Goal: Task Accomplishment & Management: Use online tool/utility

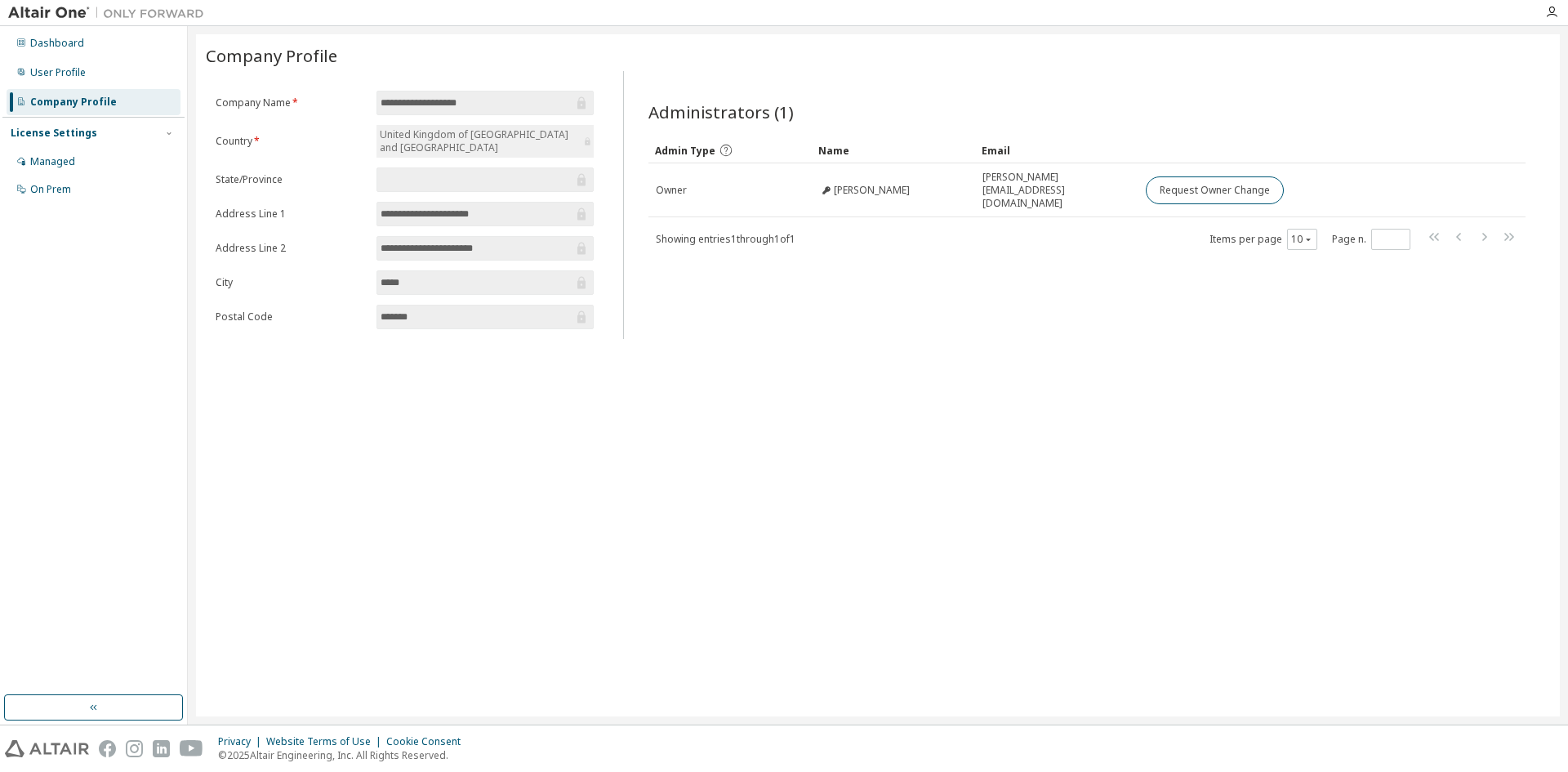
click at [63, 134] on div "License Settings" at bounding box center [54, 133] width 86 height 13
click at [48, 76] on div "User Profile" at bounding box center [58, 73] width 56 height 13
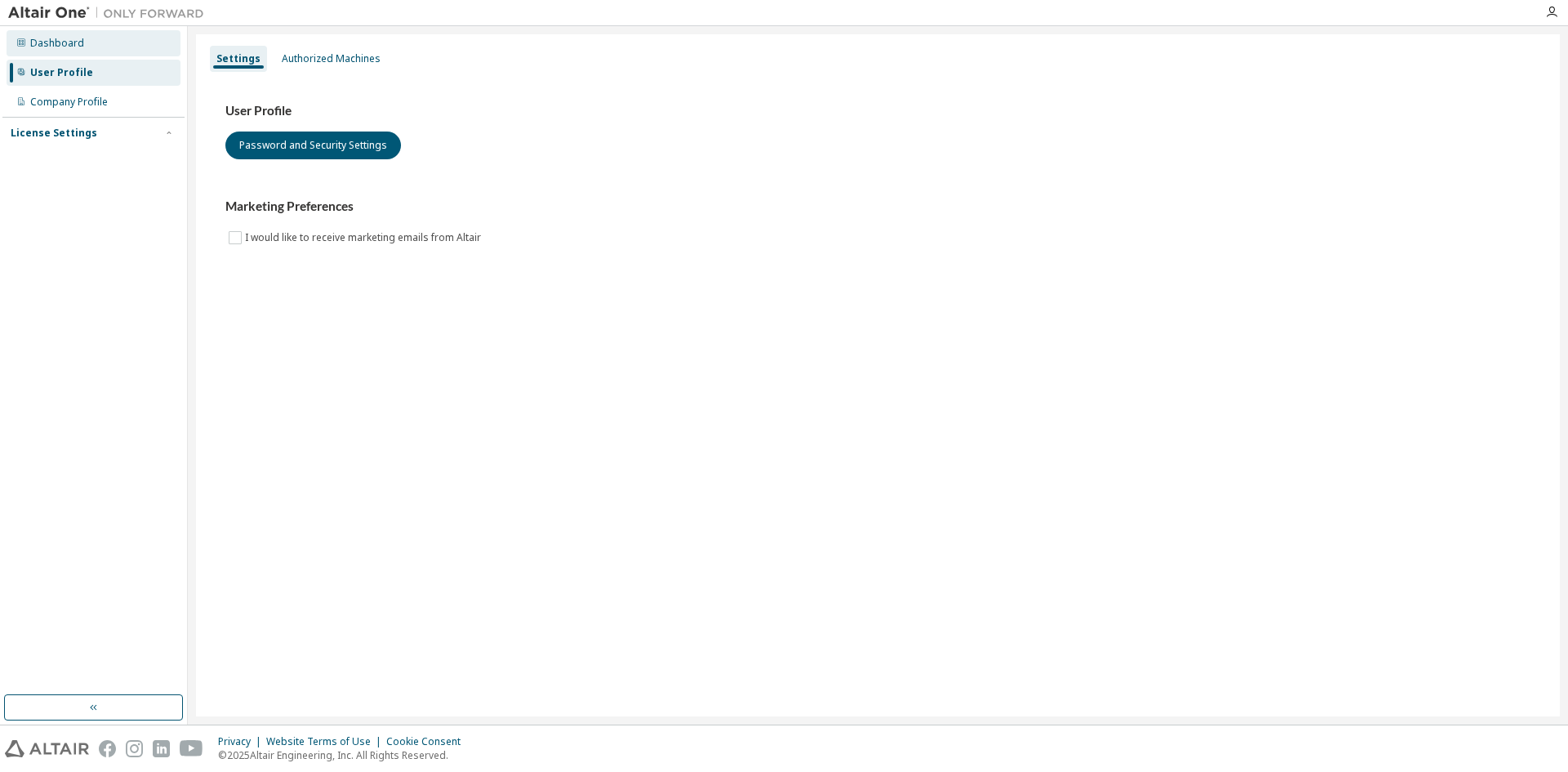
click at [52, 37] on div "Dashboard" at bounding box center [57, 43] width 54 height 13
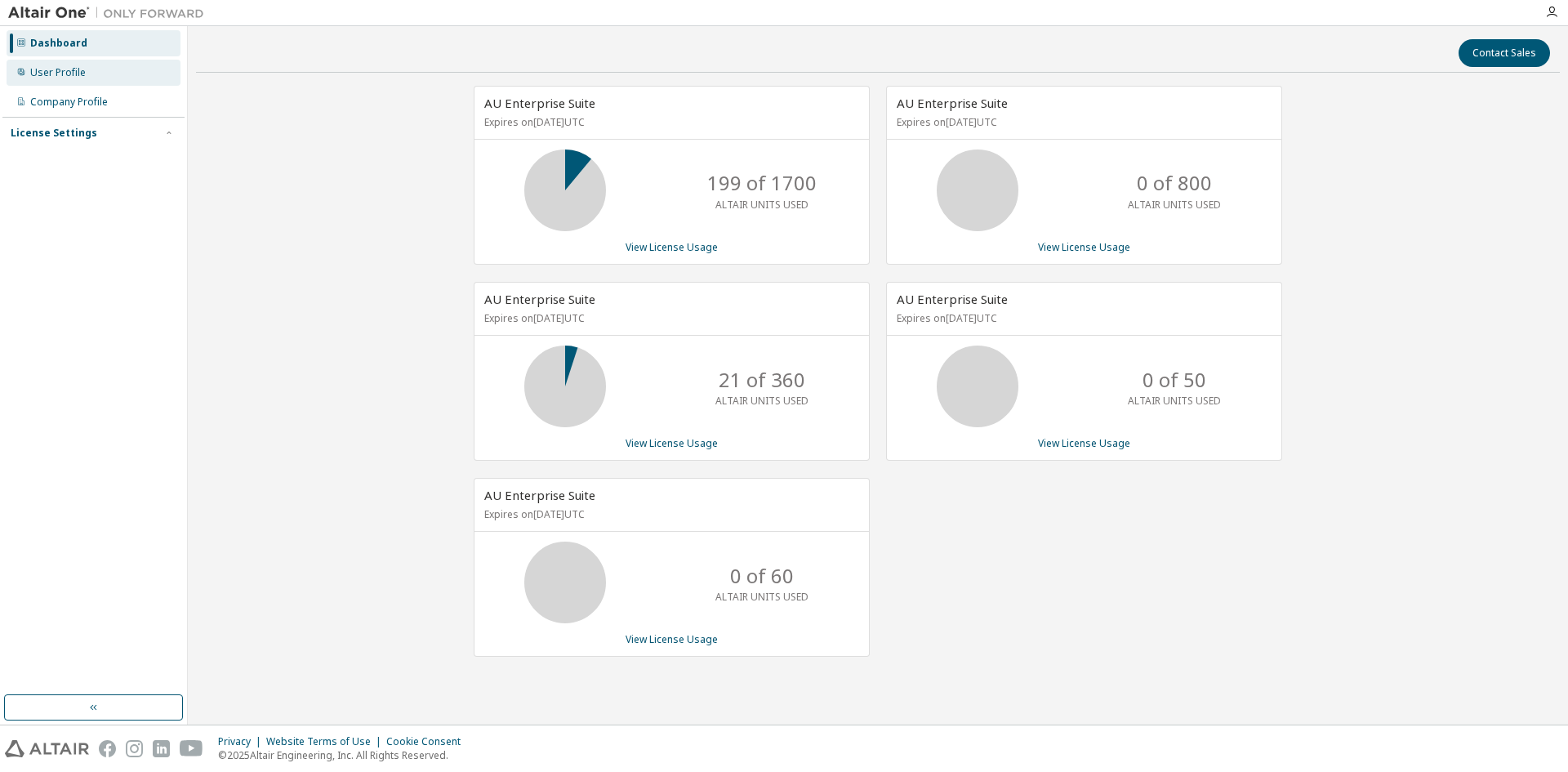
click at [58, 78] on div "User Profile" at bounding box center [58, 73] width 56 height 13
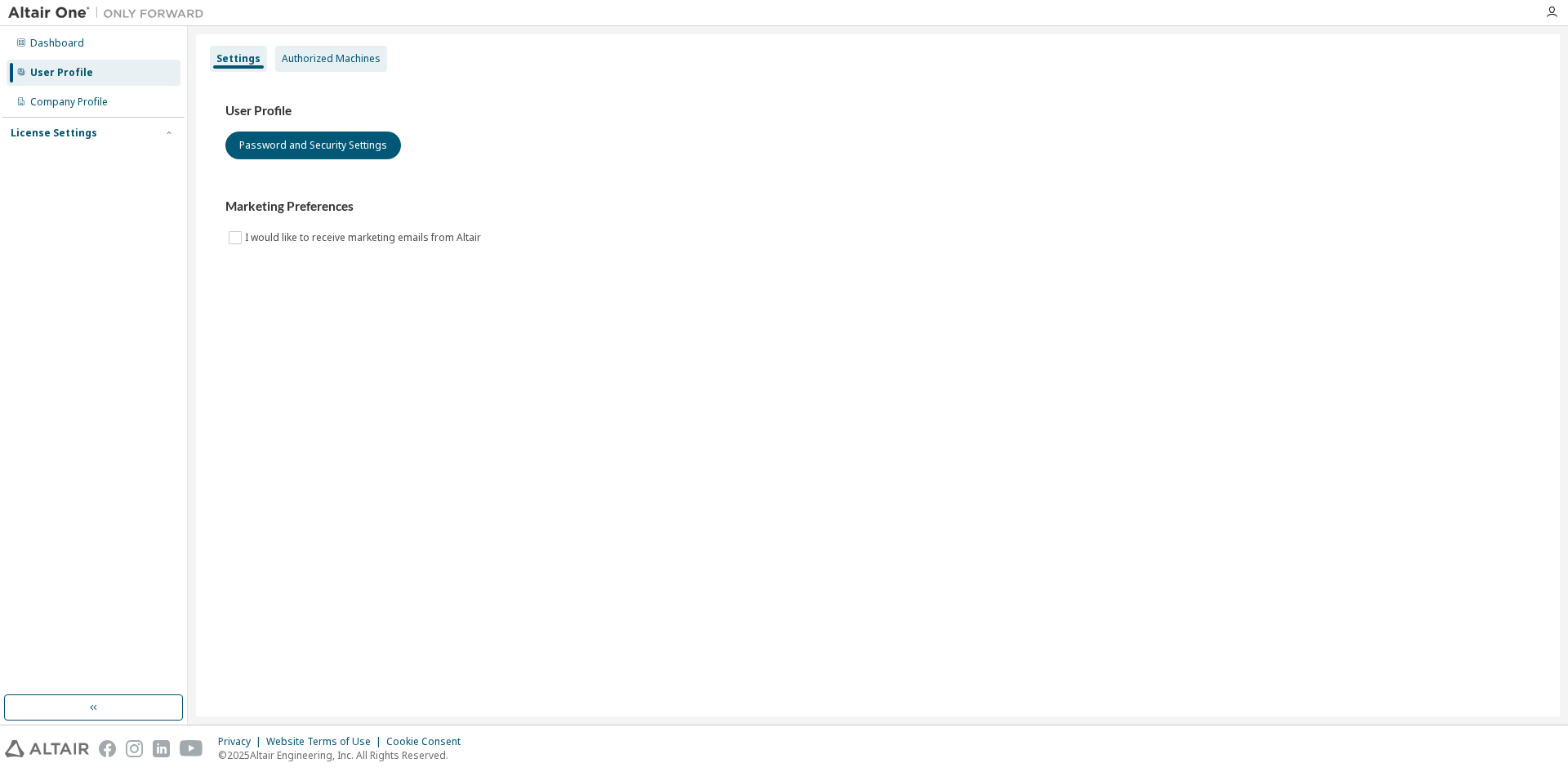
click at [356, 59] on div "Authorized Machines" at bounding box center [331, 59] width 99 height 13
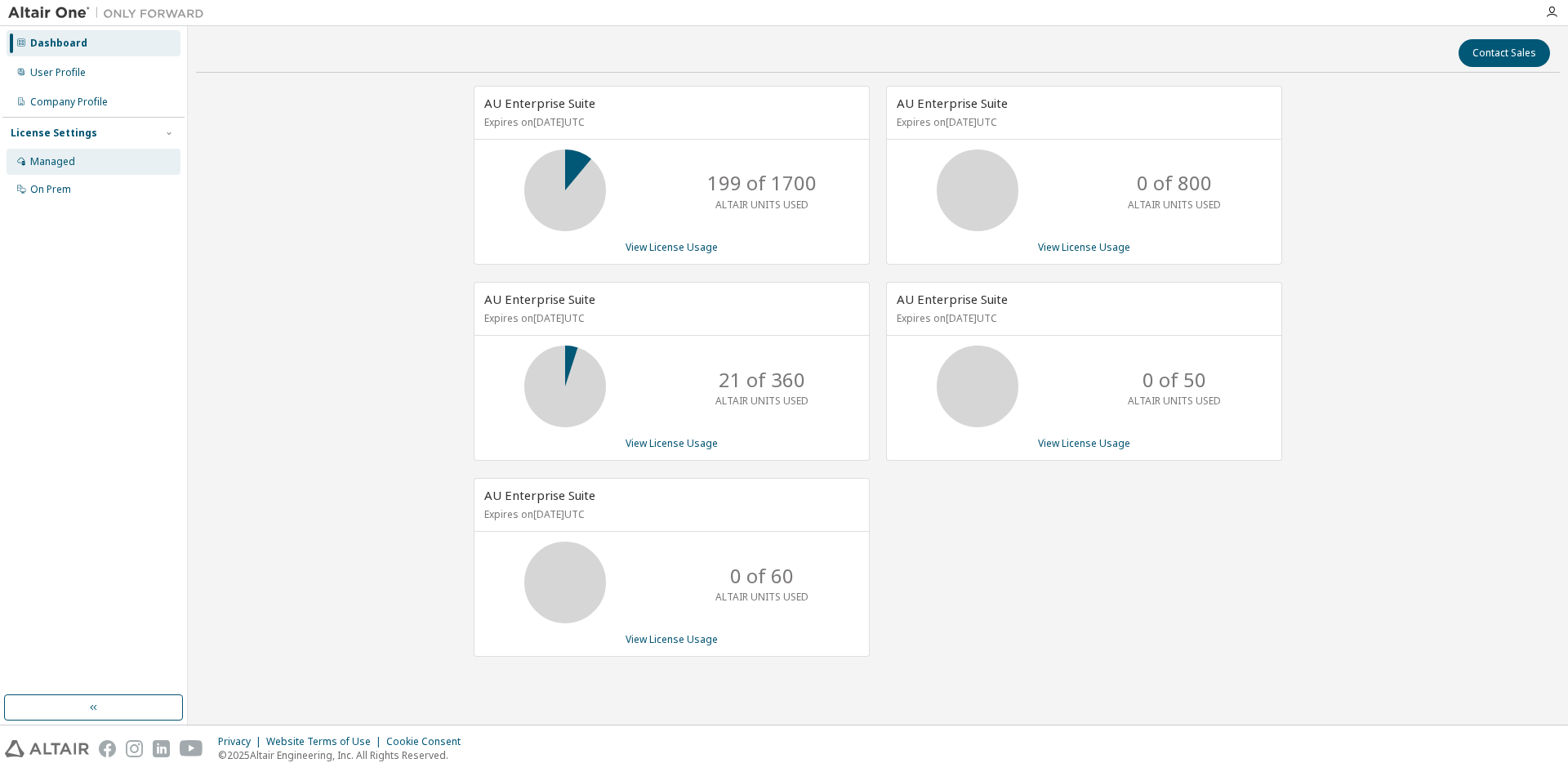
click at [69, 160] on div "Managed" at bounding box center [52, 162] width 45 height 13
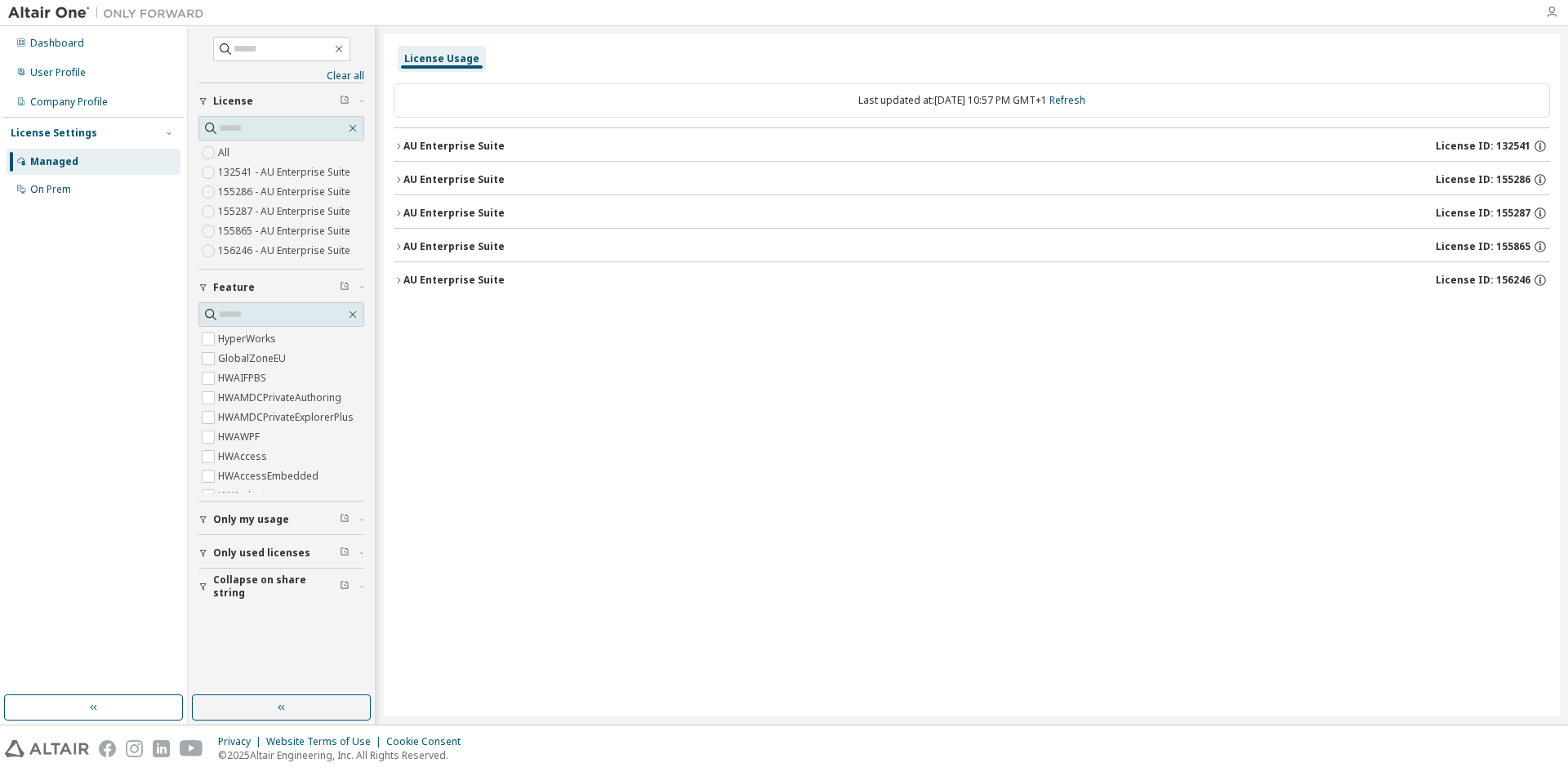
click at [1549, 10] on icon "button" at bounding box center [1553, 12] width 13 height 13
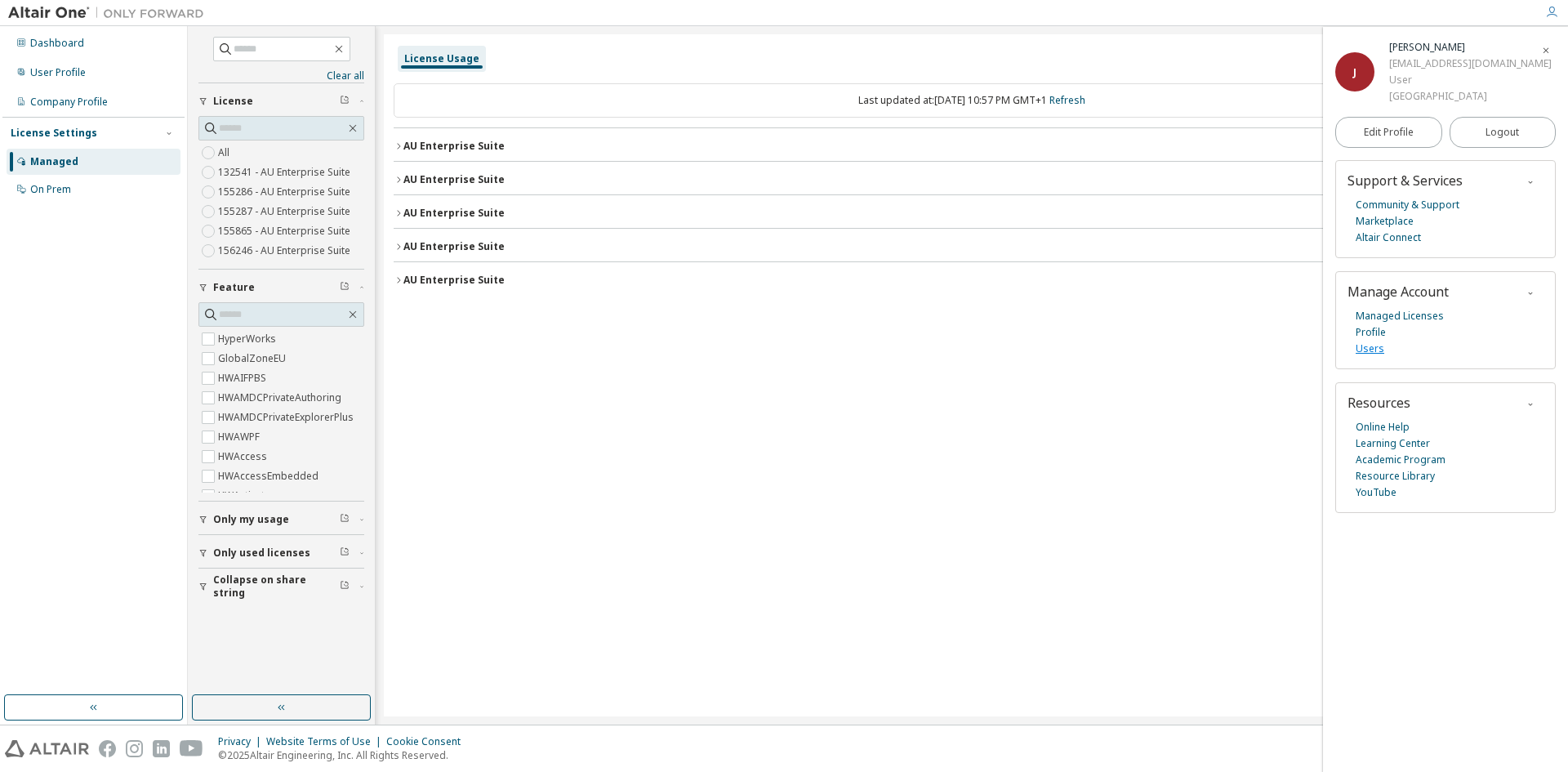
click at [1374, 350] on link "Users" at bounding box center [1370, 349] width 29 height 16
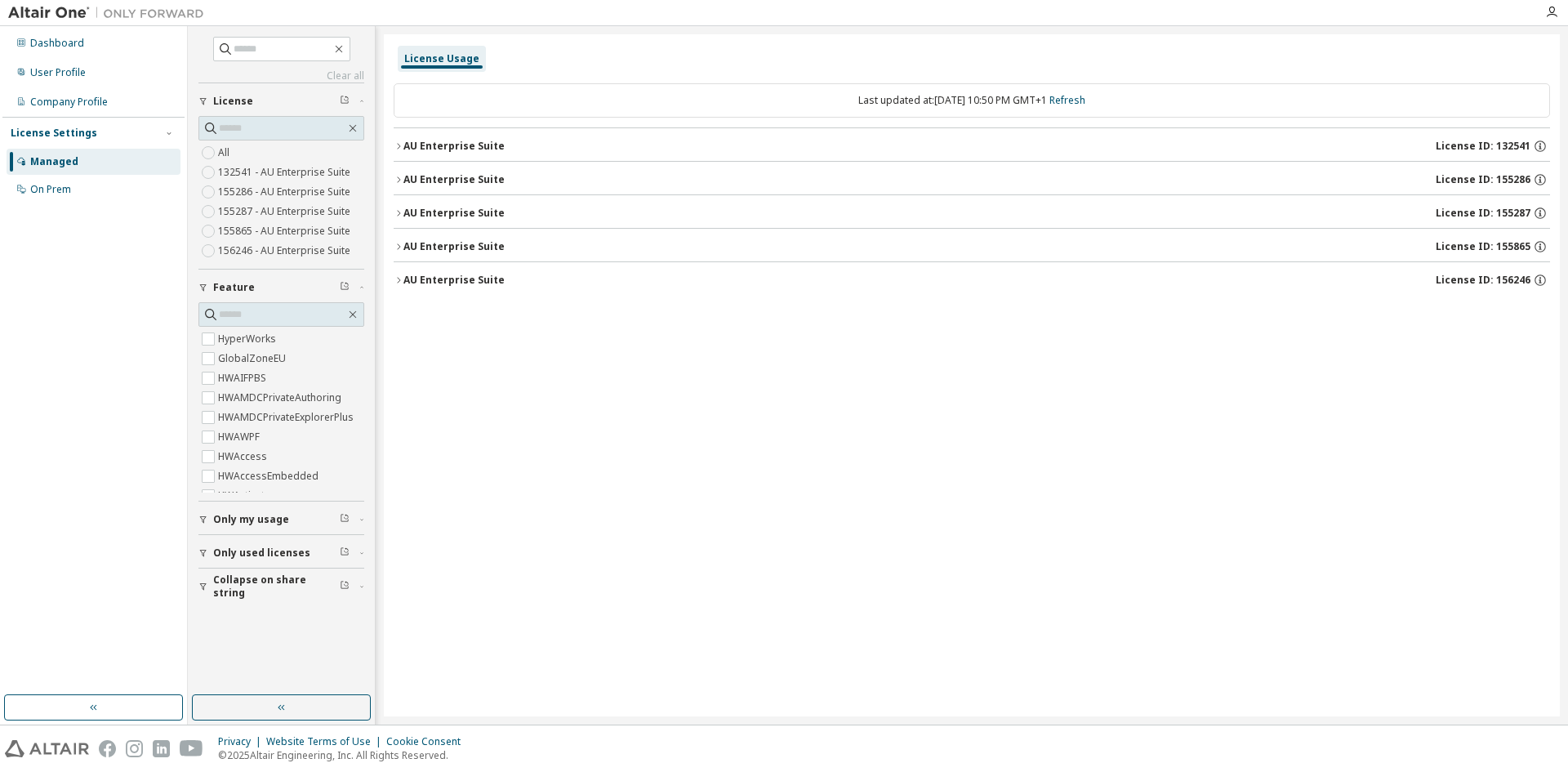
click at [426, 147] on div "AU Enterprise Suite" at bounding box center [455, 147] width 102 height 13
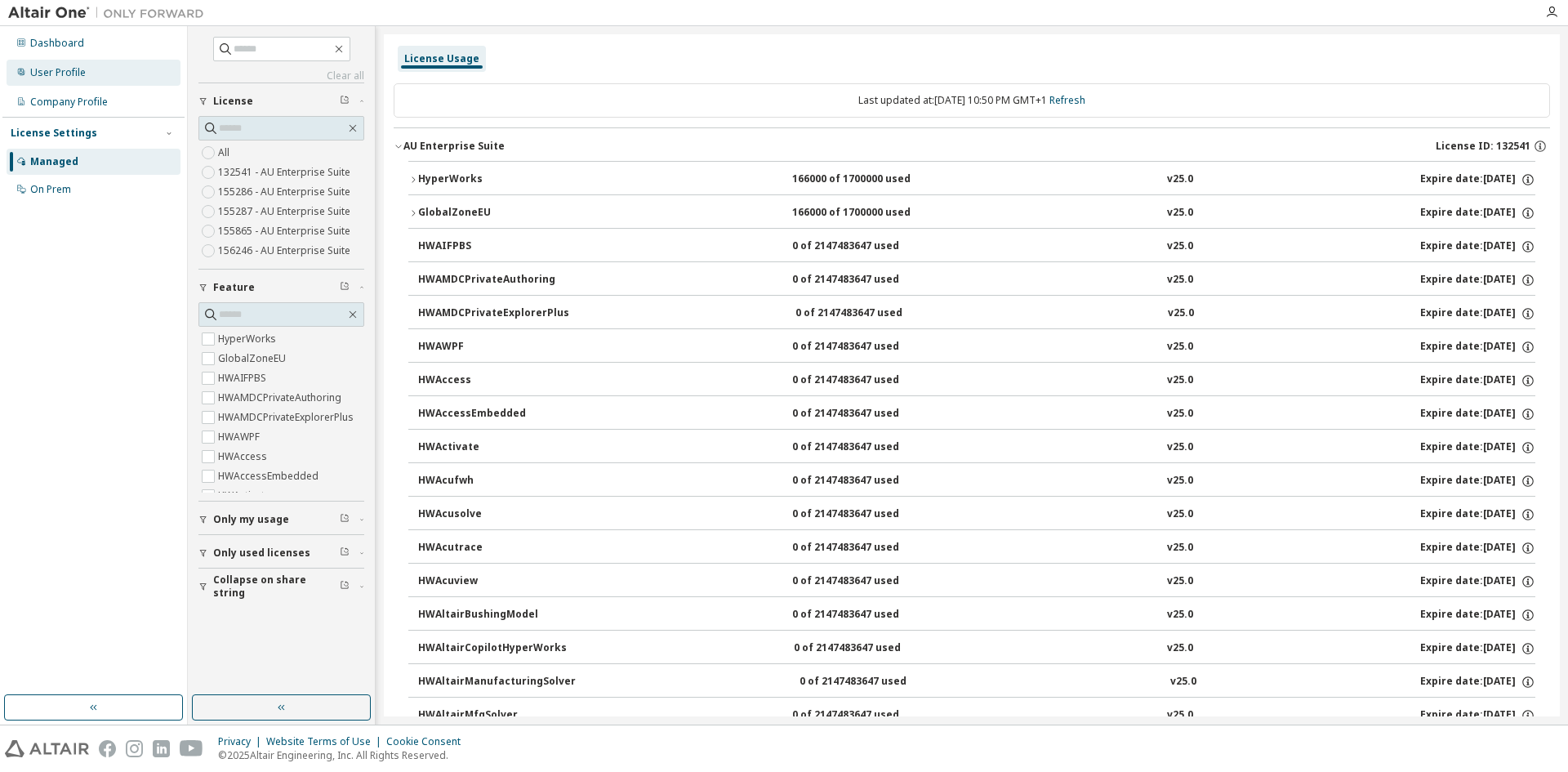
click at [52, 70] on div "User Profile" at bounding box center [58, 73] width 56 height 13
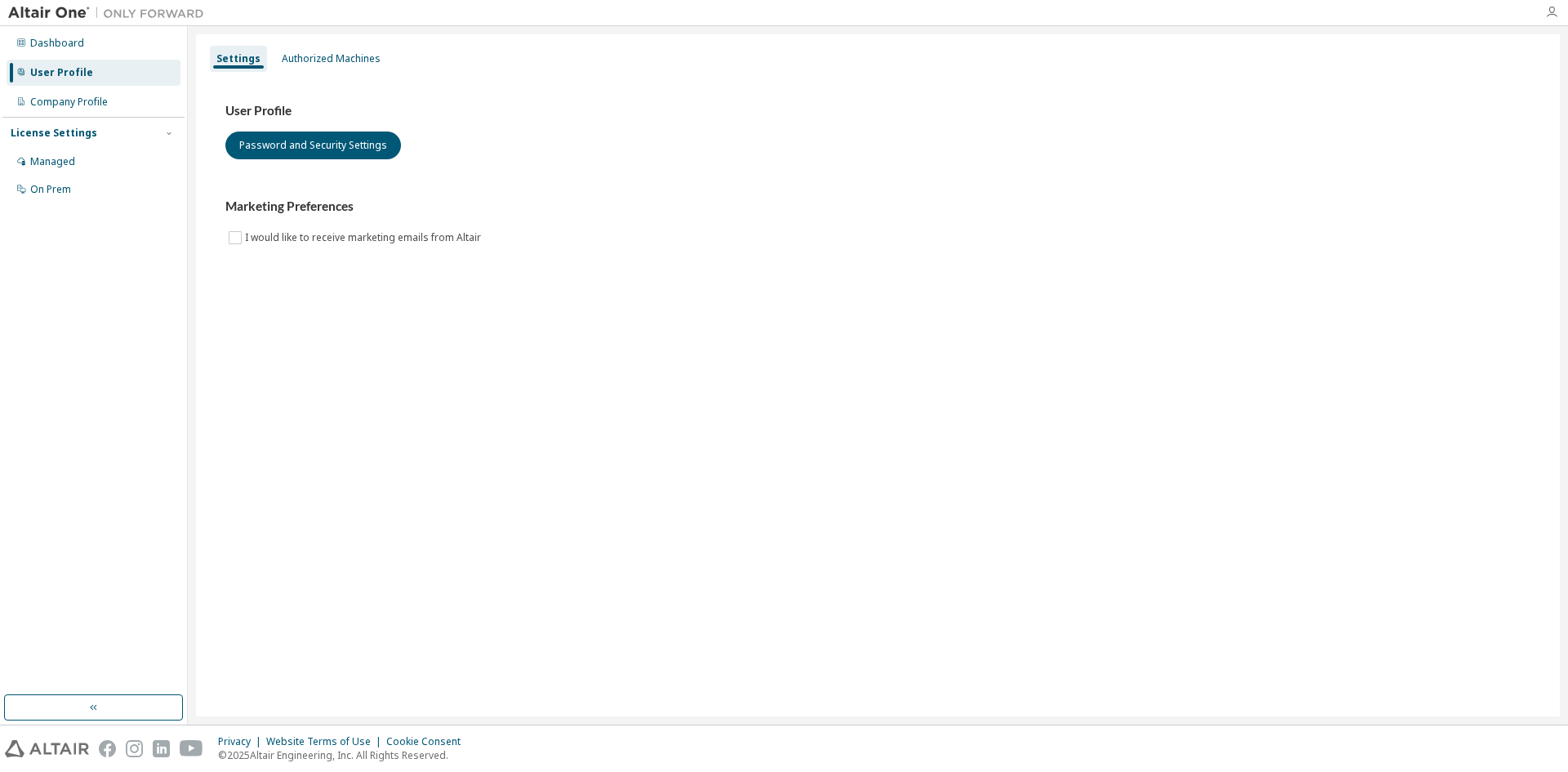
click at [1553, 10] on icon "button" at bounding box center [1553, 12] width 13 height 13
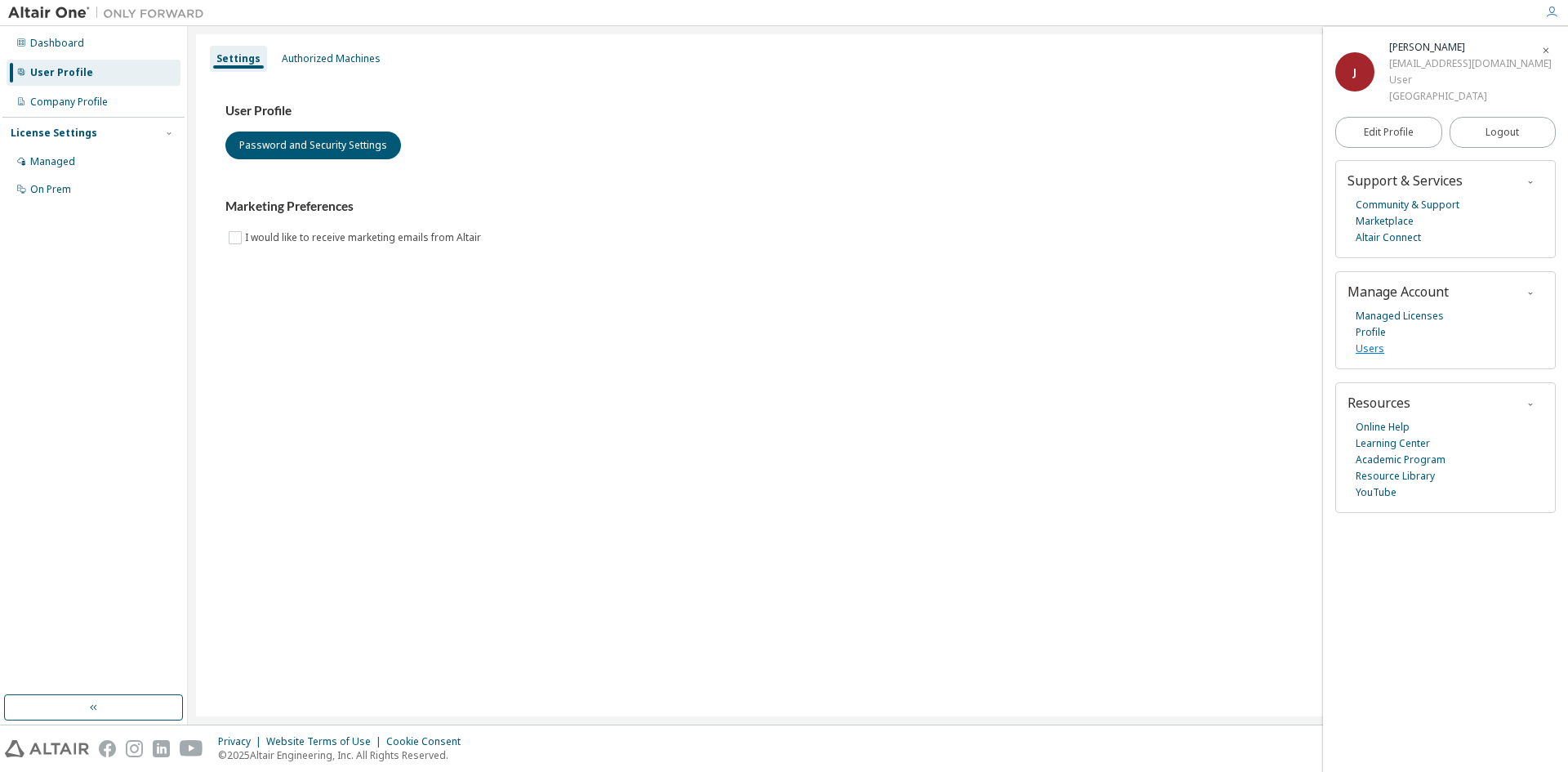
click at [1371, 354] on link "Users" at bounding box center [1370, 349] width 29 height 16
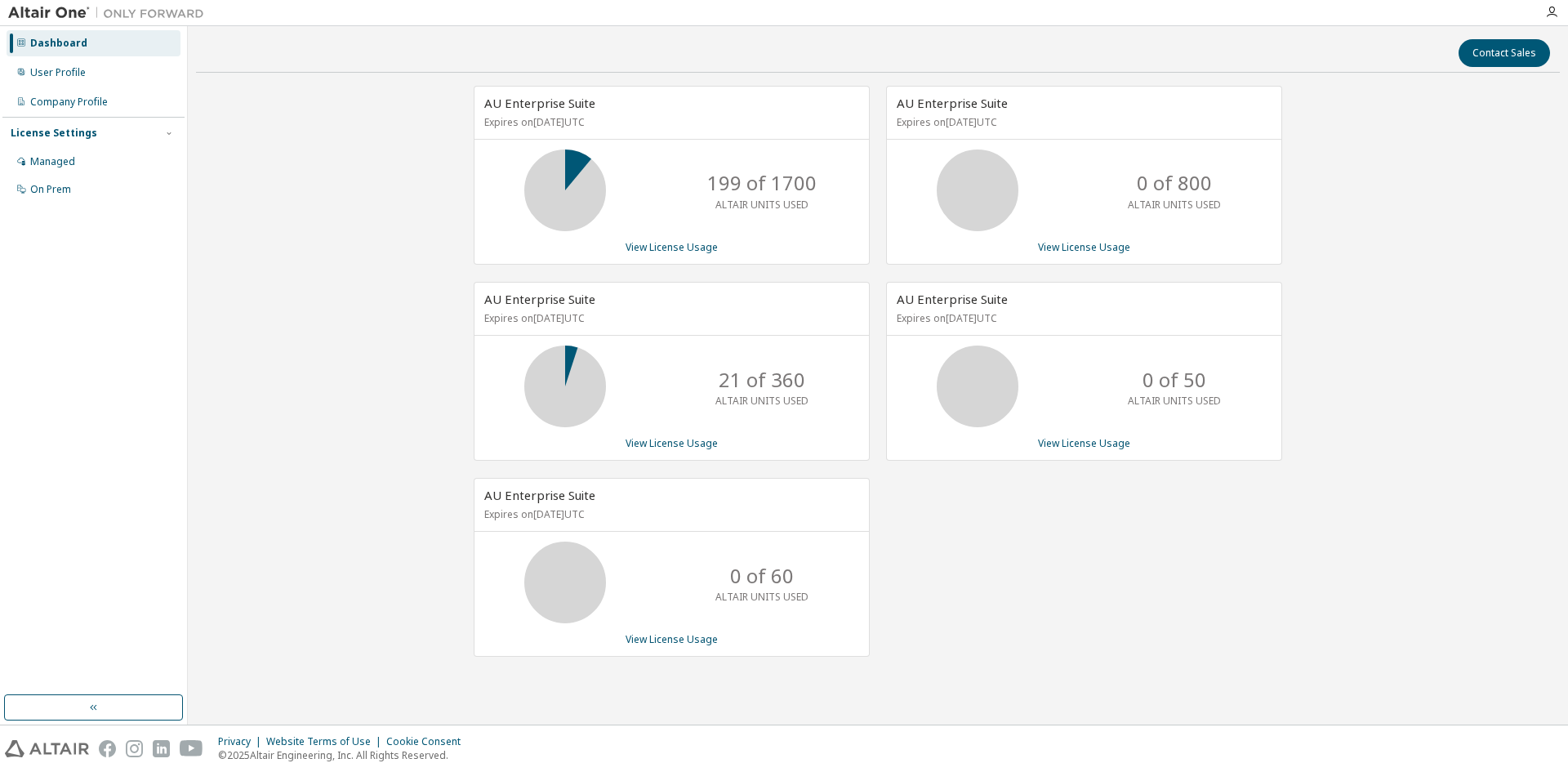
click at [75, 144] on div "License Settings Managed On Prem" at bounding box center [94, 160] width 182 height 87
click at [77, 137] on div "License Settings" at bounding box center [54, 133] width 86 height 13
click at [59, 162] on div "Managed" at bounding box center [52, 162] width 45 height 13
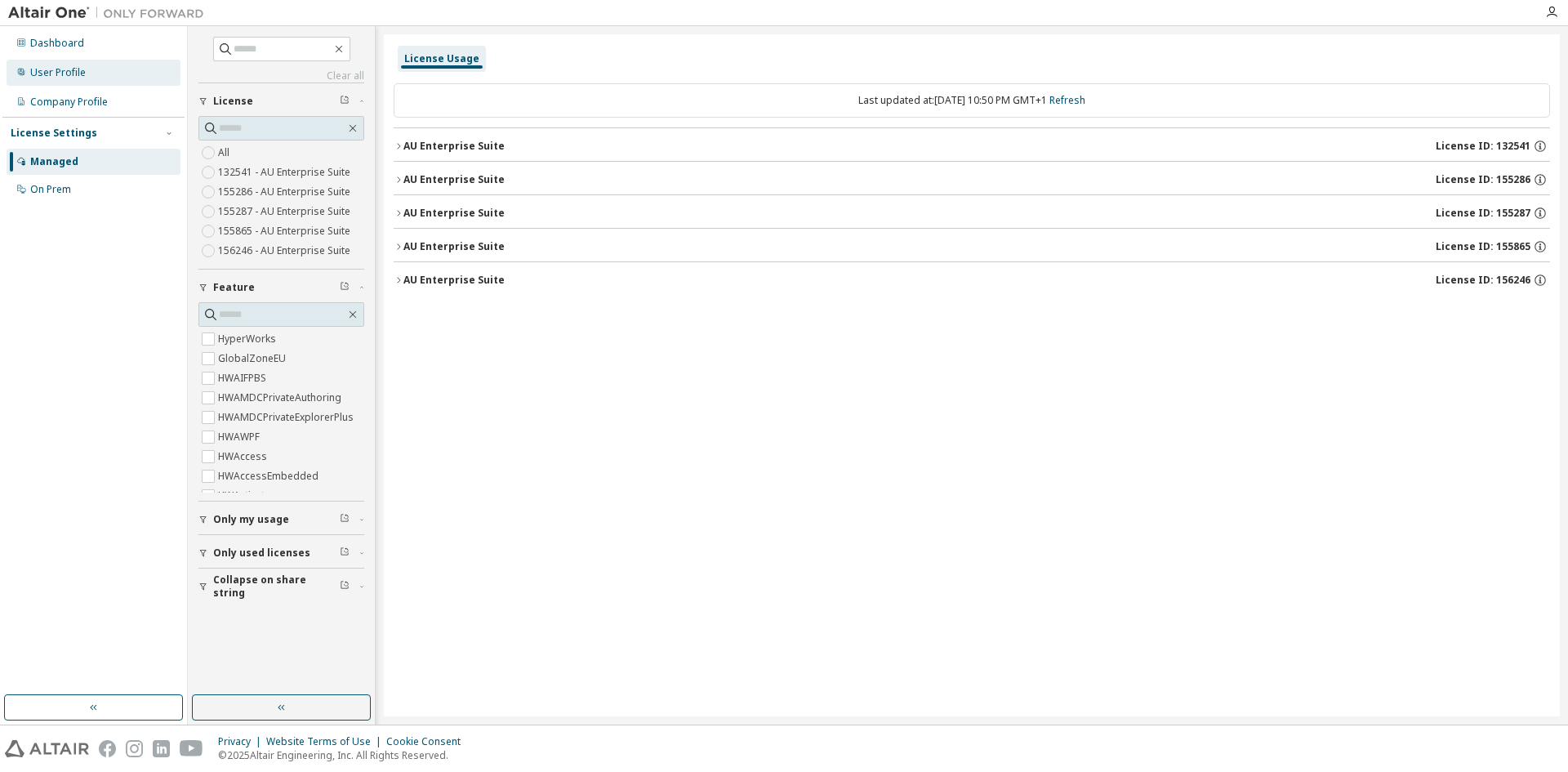
click at [63, 70] on div "User Profile" at bounding box center [58, 73] width 56 height 13
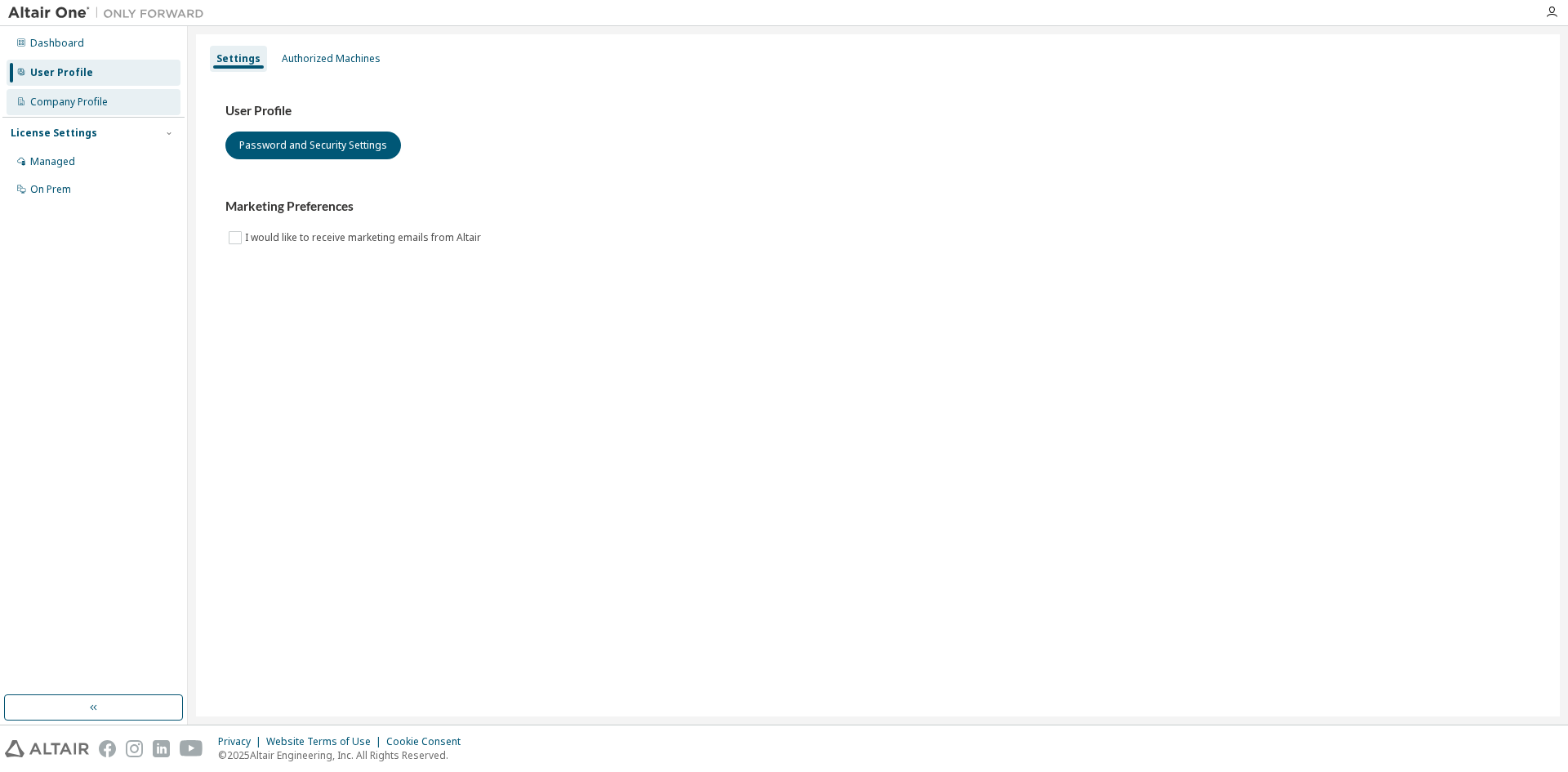
click at [79, 108] on div "Company Profile" at bounding box center [68, 103] width 78 height 13
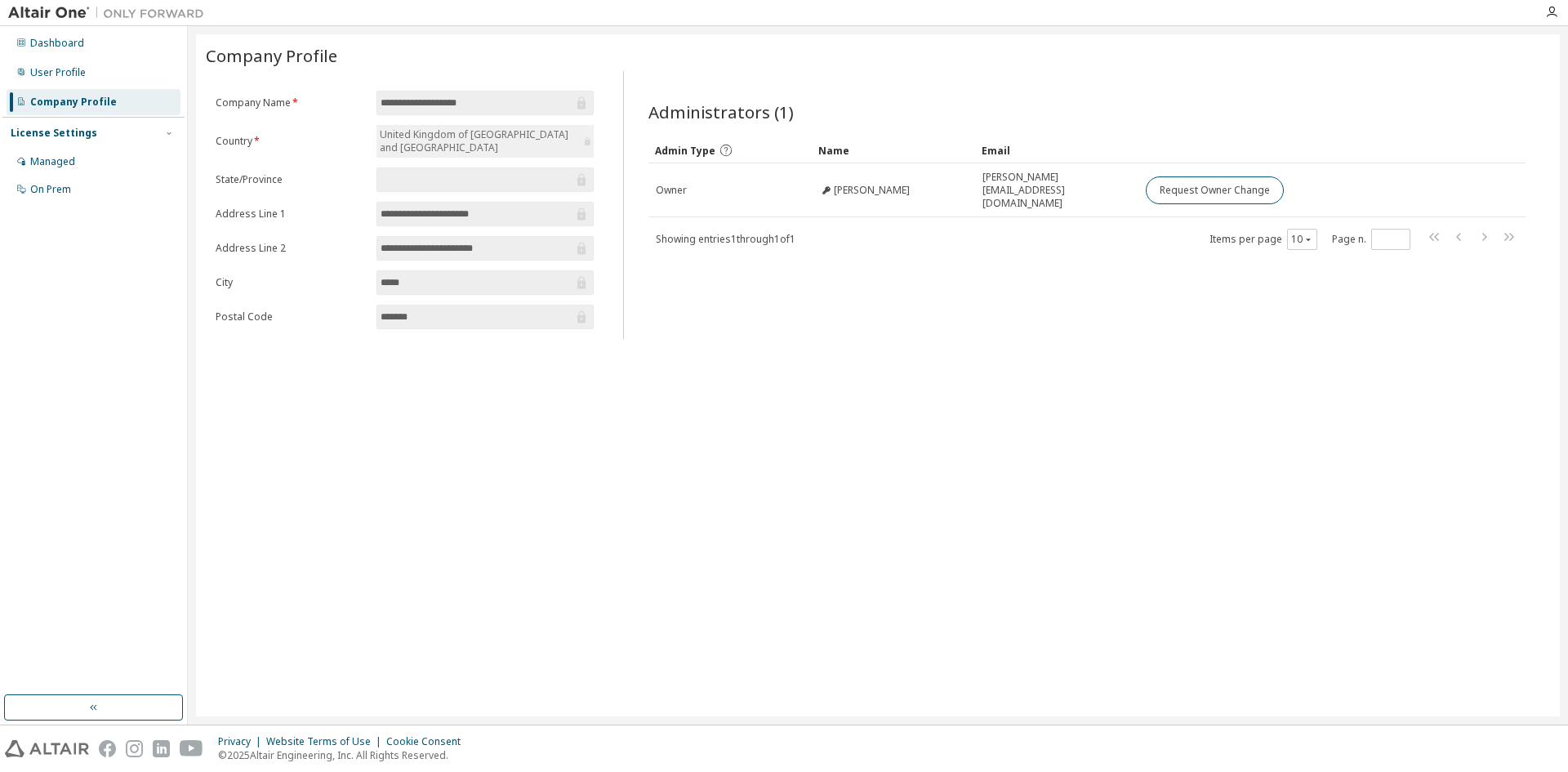
click at [25, 133] on div "License Settings" at bounding box center [54, 133] width 86 height 13
click at [42, 132] on div "License Settings" at bounding box center [54, 133] width 86 height 13
click at [67, 157] on div "Managed" at bounding box center [52, 162] width 45 height 13
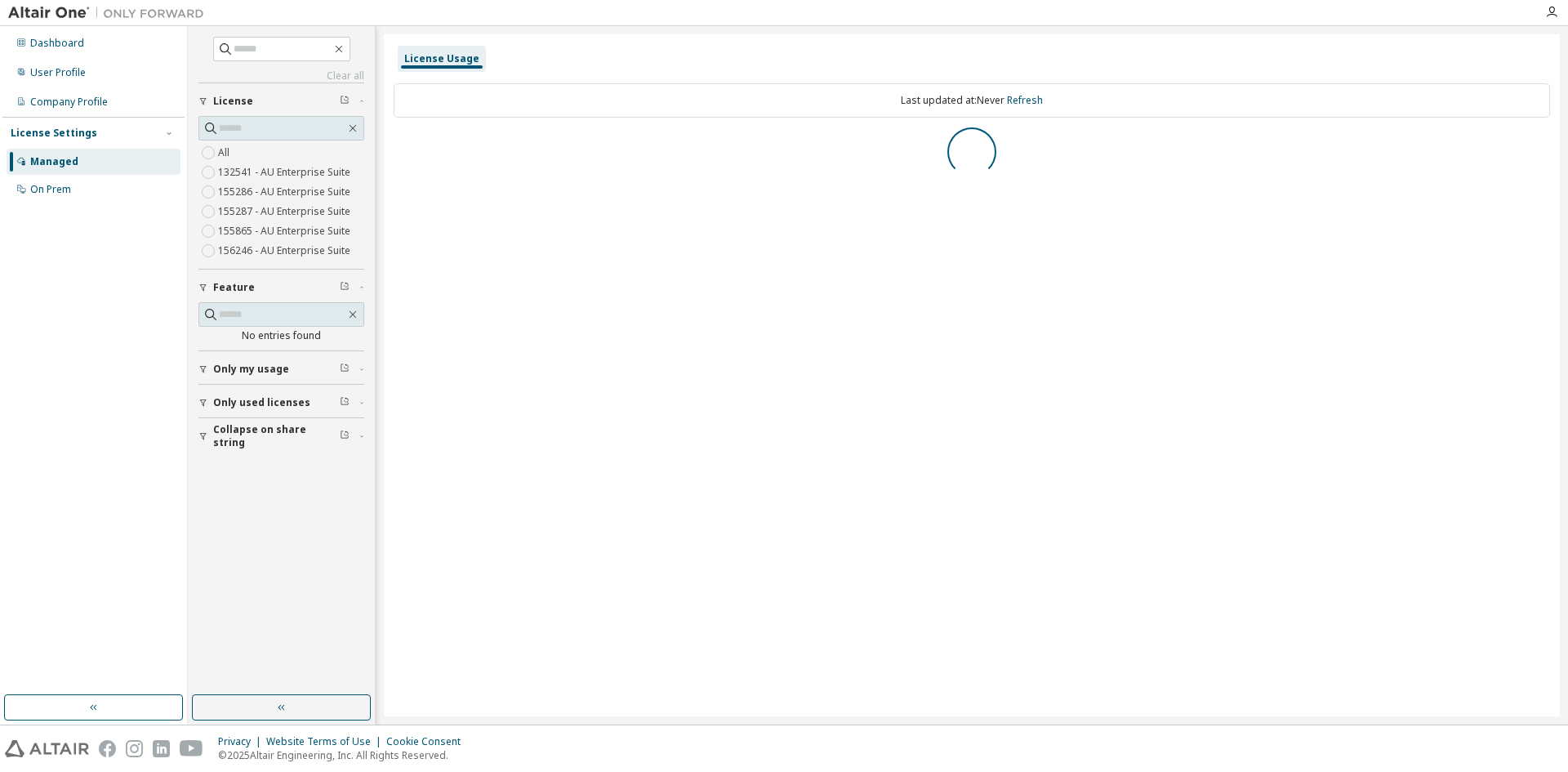
click at [281, 364] on span "Only my usage" at bounding box center [250, 370] width 76 height 13
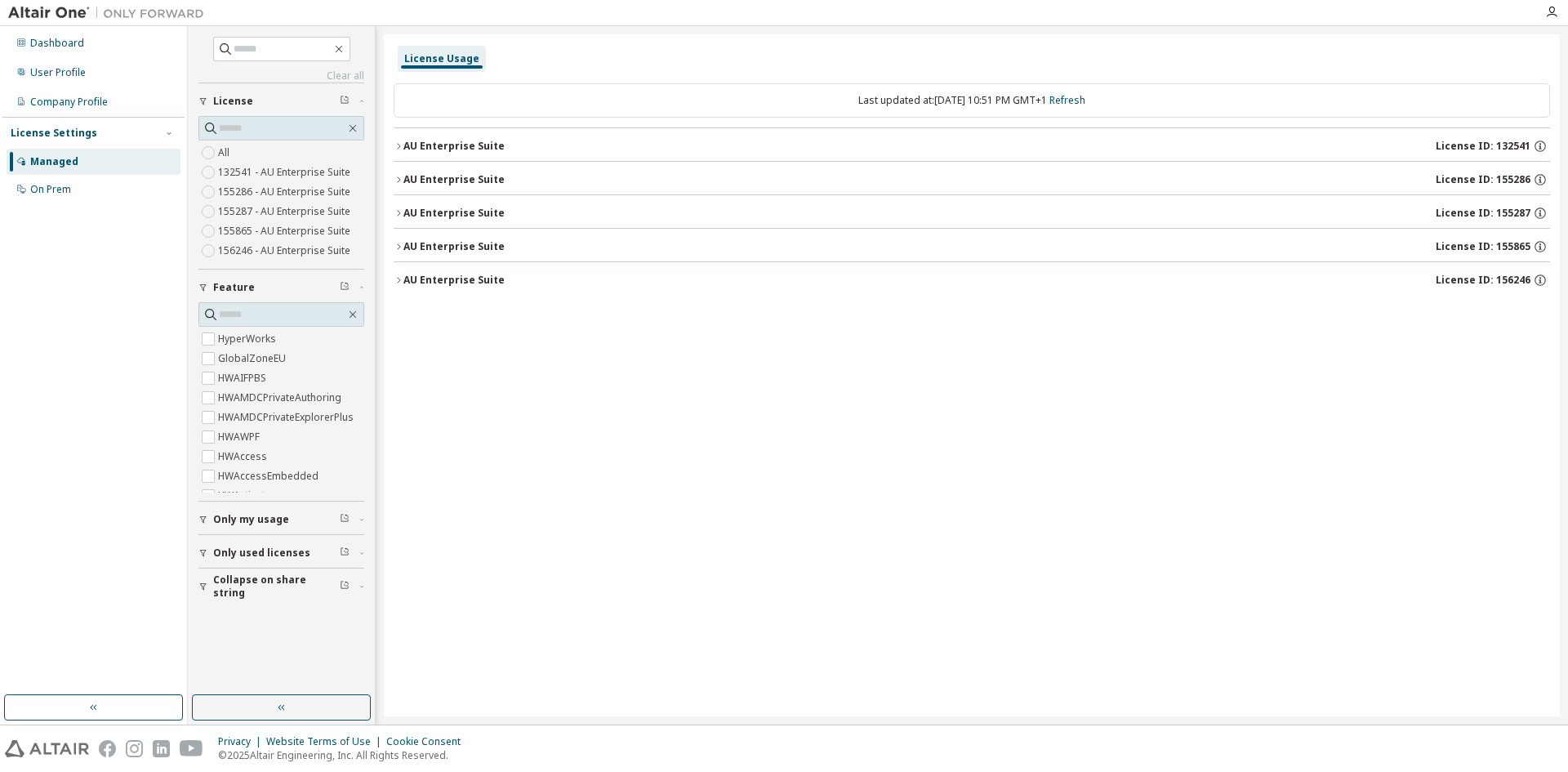
click at [420, 147] on div "AU Enterprise Suite" at bounding box center [455, 147] width 102 height 13
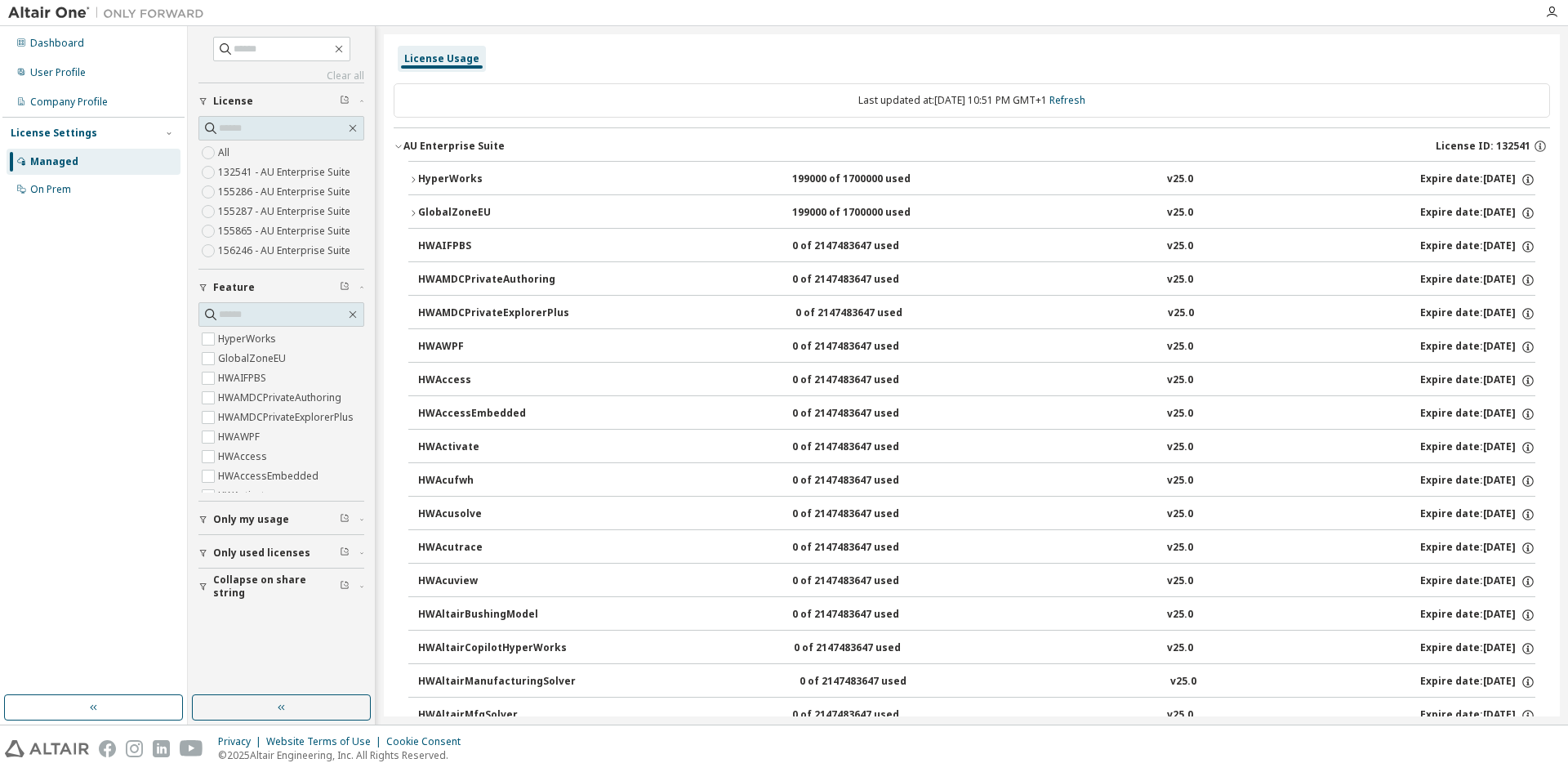
click at [454, 183] on div "HyperWorks" at bounding box center [491, 180] width 147 height 14
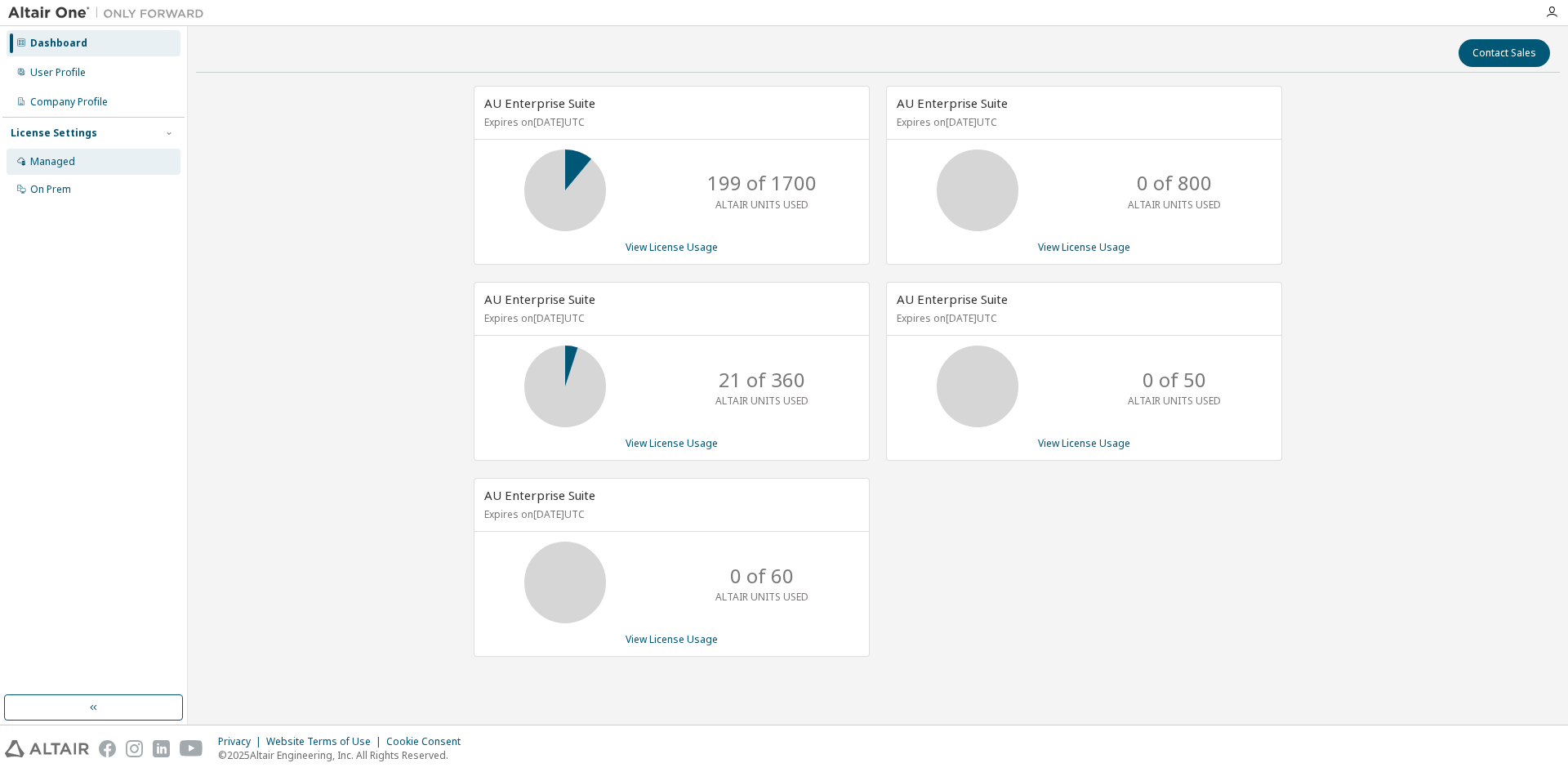
click at [44, 164] on div "Managed" at bounding box center [52, 162] width 45 height 13
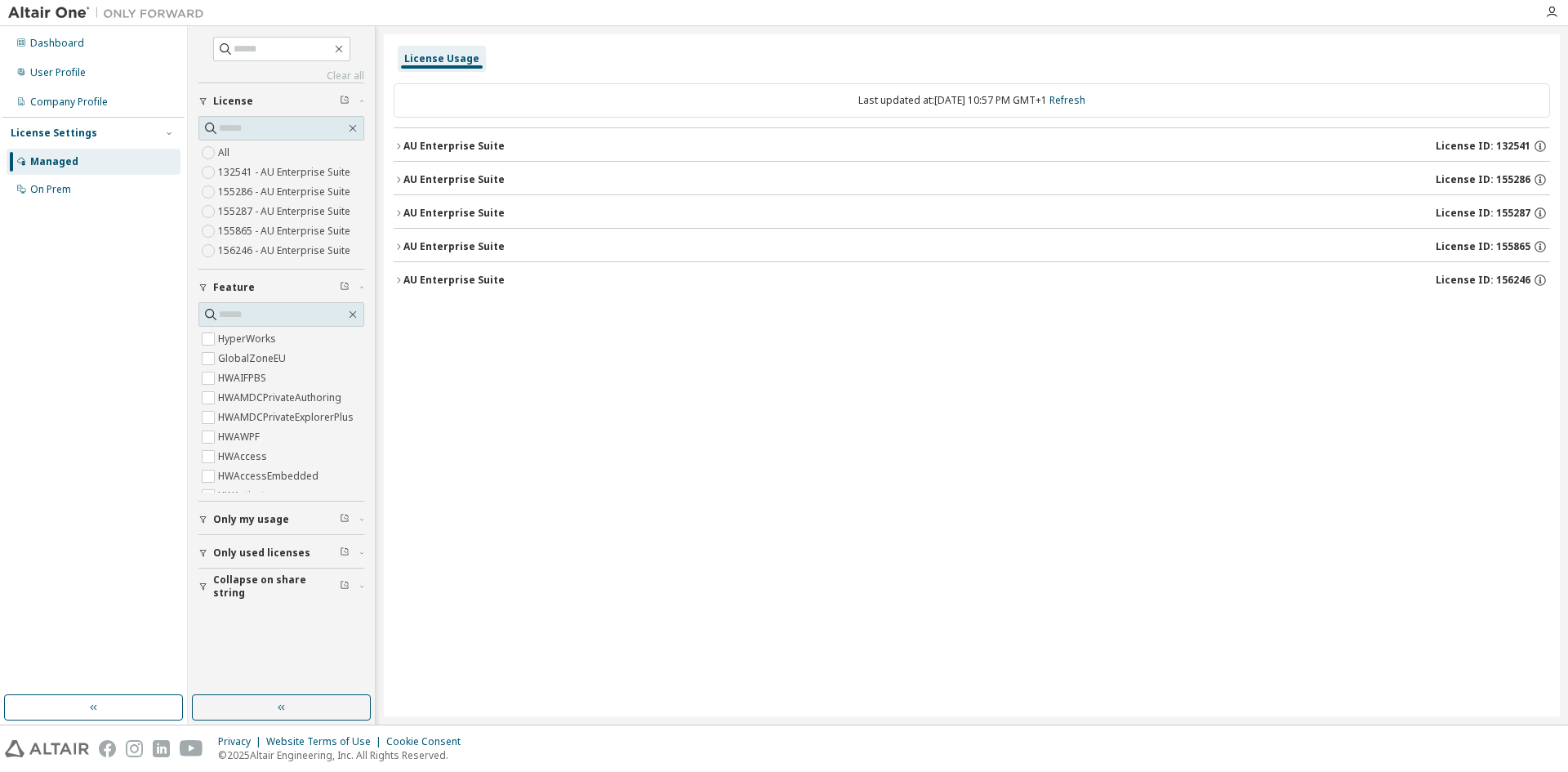
click at [446, 57] on div "License Usage" at bounding box center [441, 59] width 75 height 13
click at [433, 55] on div "License Usage" at bounding box center [441, 59] width 75 height 13
click at [50, 106] on div "Company Profile" at bounding box center [68, 103] width 78 height 13
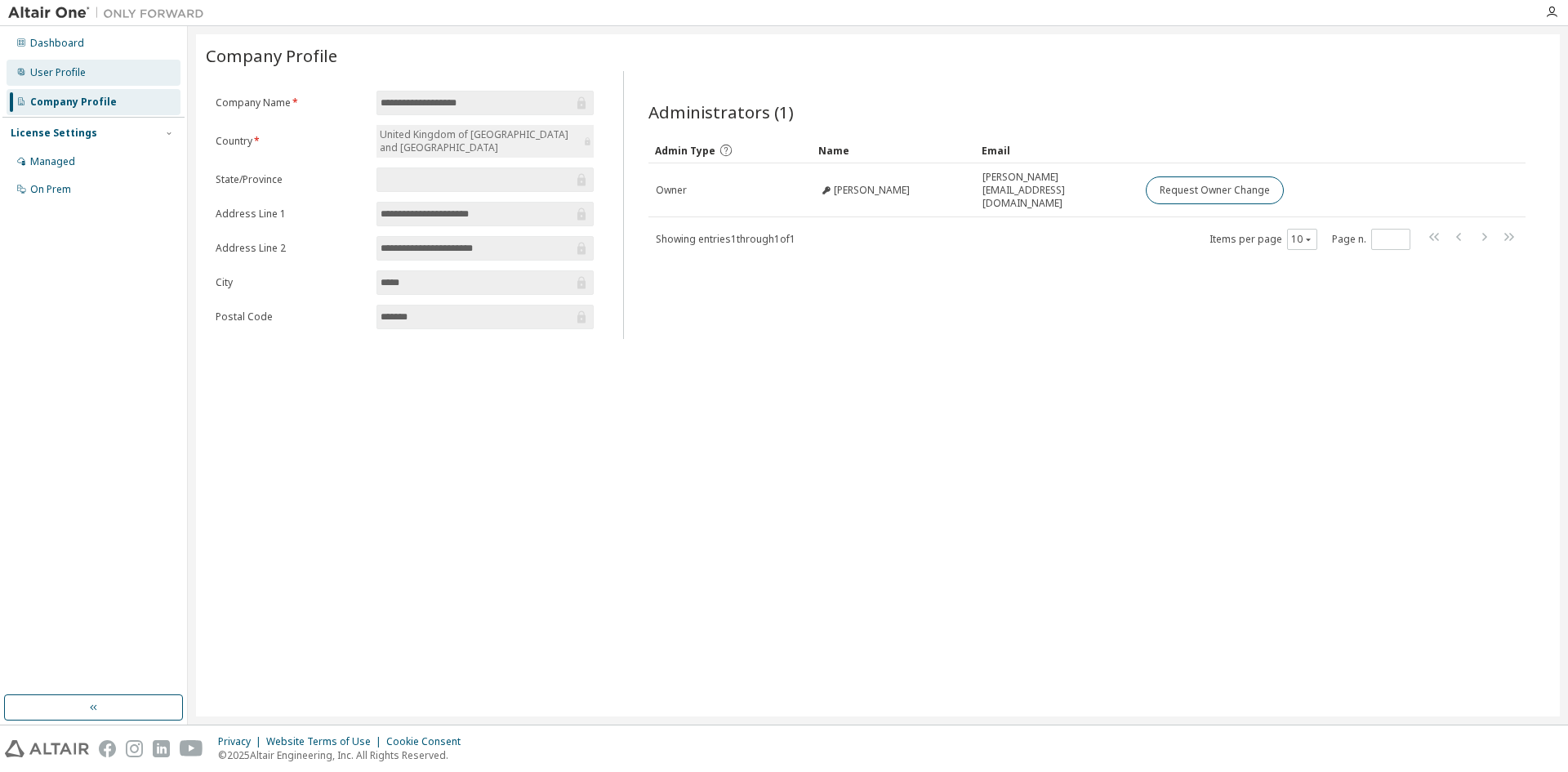
click at [69, 77] on div "User Profile" at bounding box center [58, 73] width 56 height 13
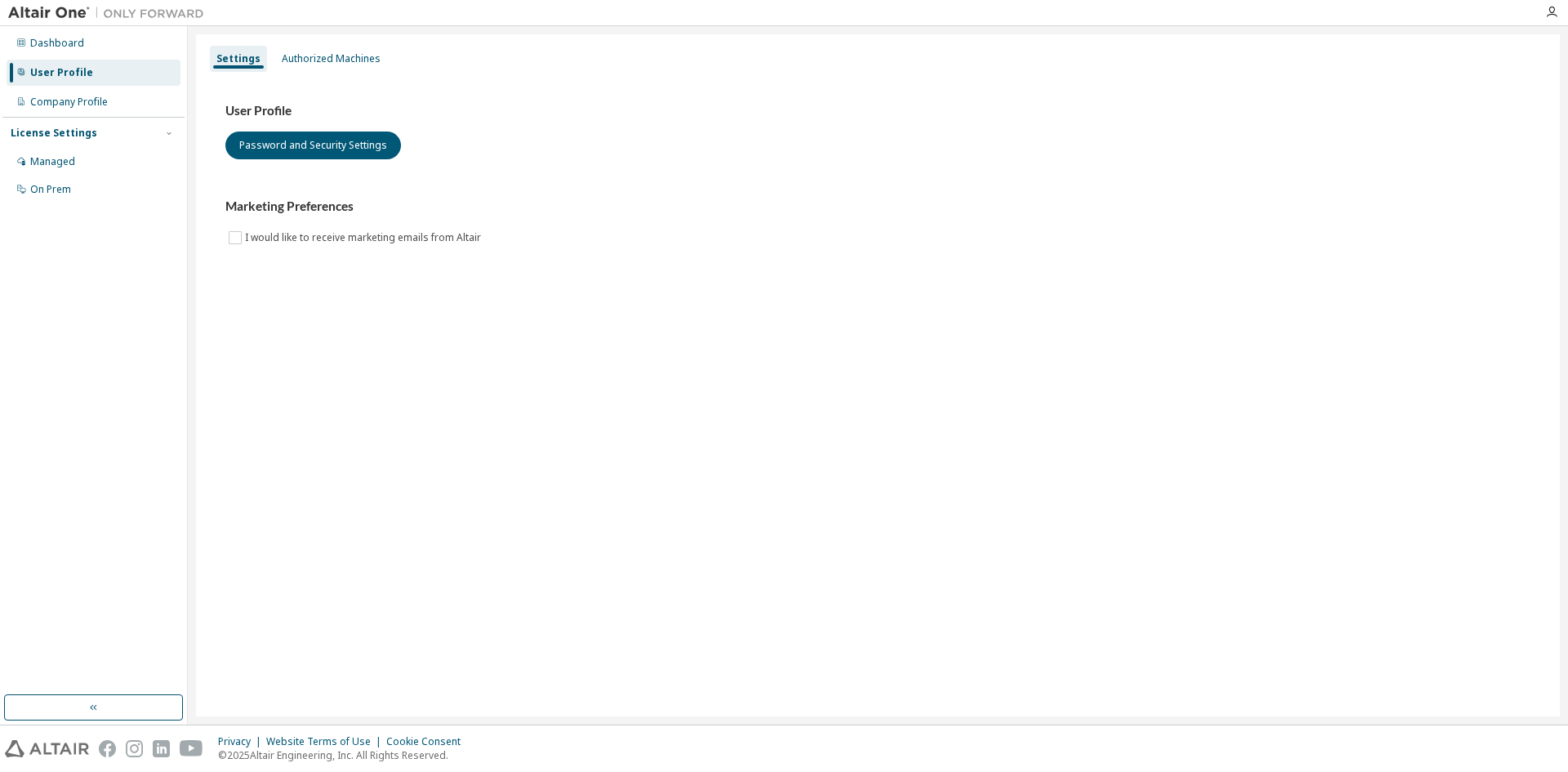
click at [74, 65] on div "User Profile" at bounding box center [93, 72] width 174 height 26
click at [76, 47] on div "Dashboard" at bounding box center [57, 43] width 54 height 13
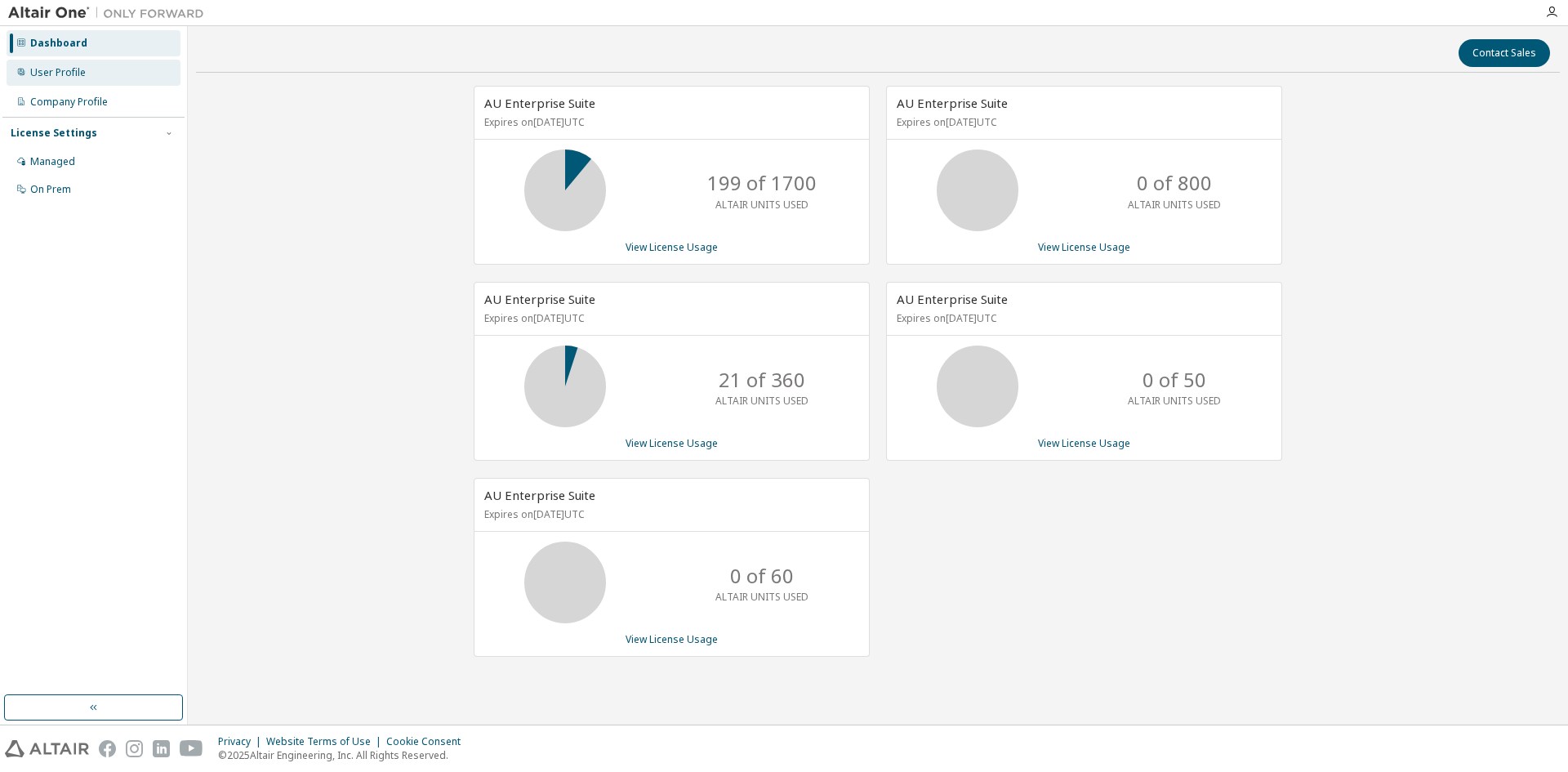
click at [70, 73] on div "User Profile" at bounding box center [58, 73] width 56 height 13
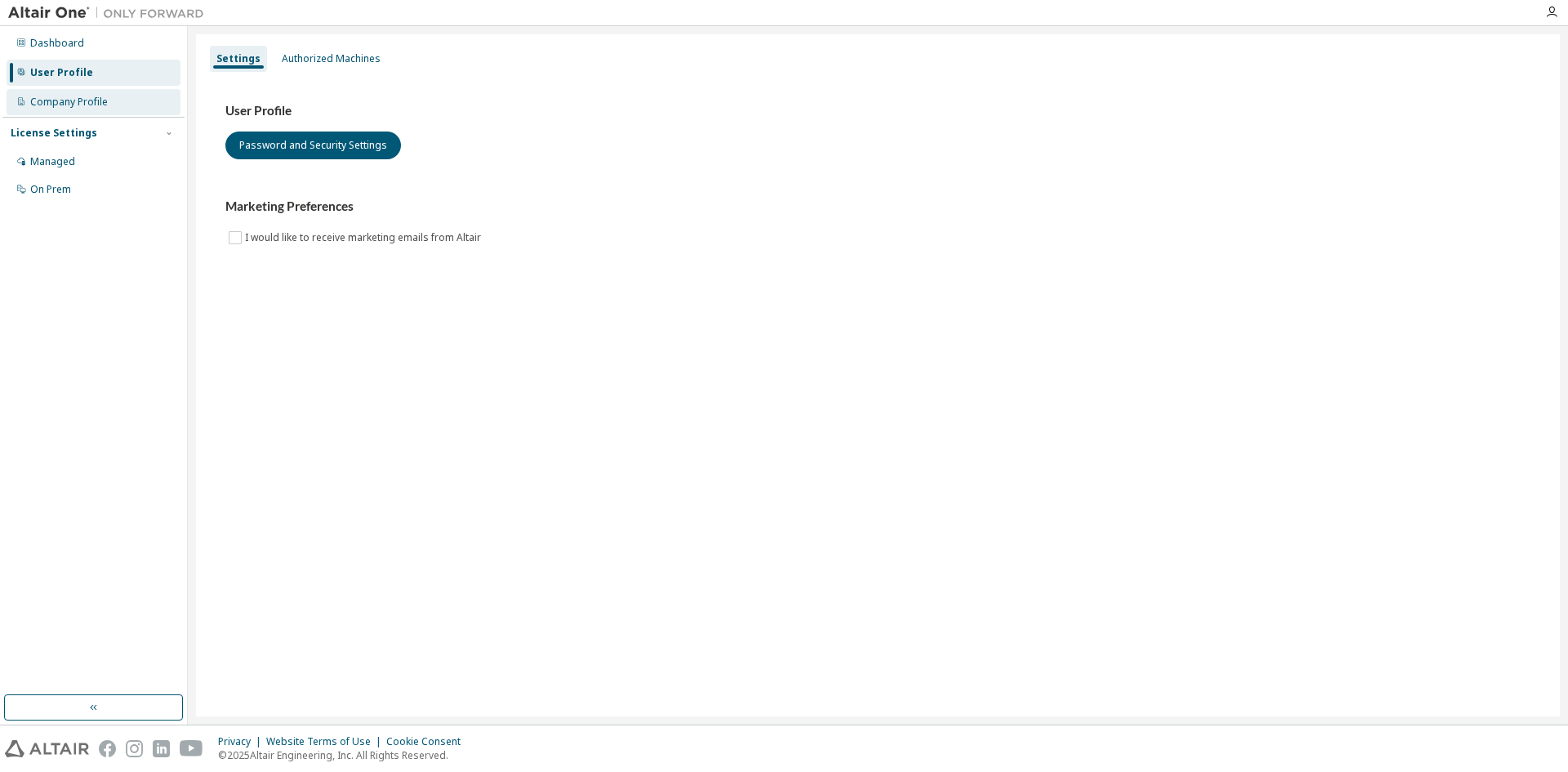
click at [101, 105] on div "Company Profile" at bounding box center [68, 103] width 78 height 13
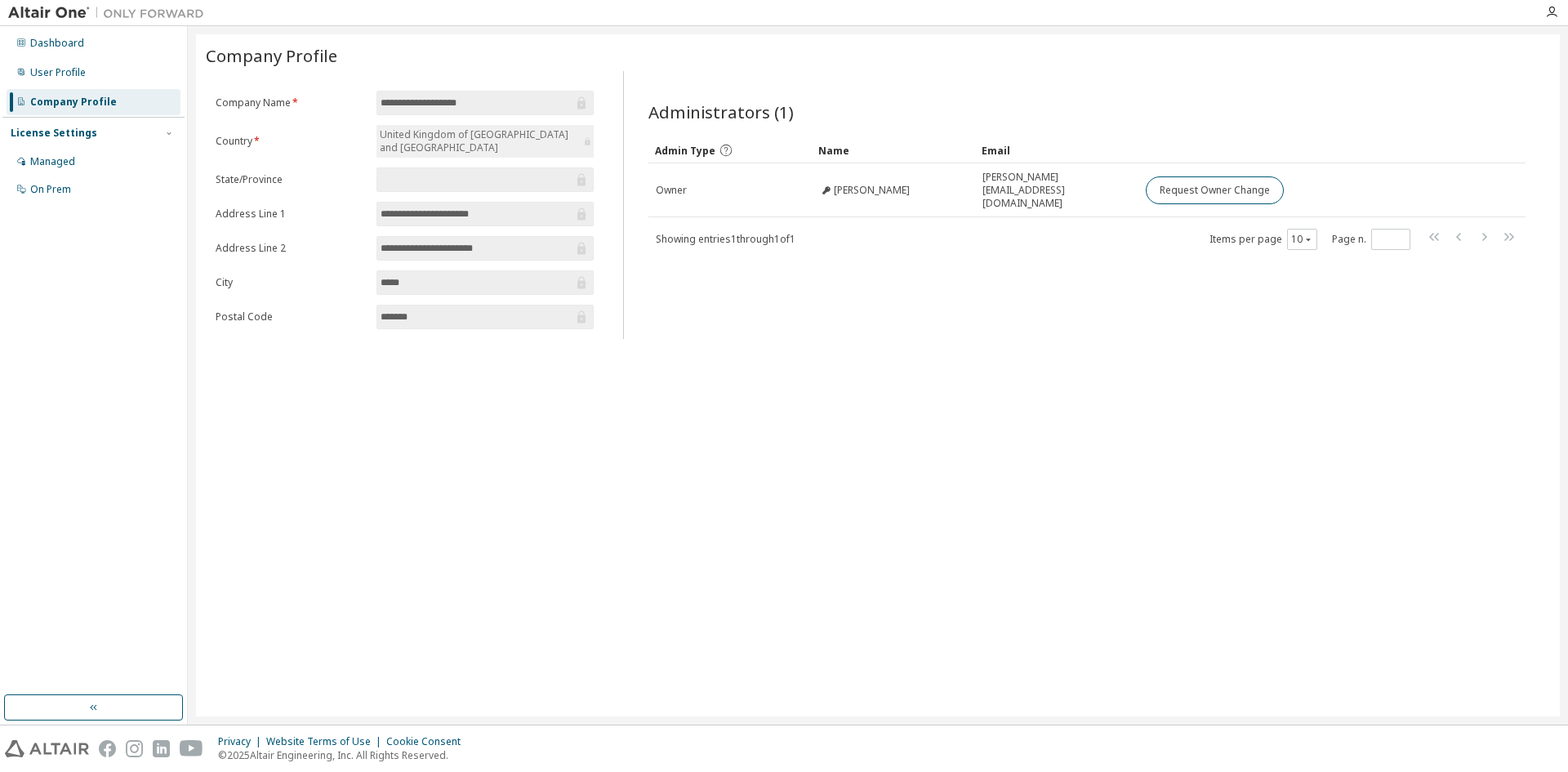
click at [85, 134] on div "License Settings" at bounding box center [54, 133] width 86 height 13
click at [77, 146] on div "License Settings Managed On Prem" at bounding box center [94, 133] width 182 height 32
click at [82, 136] on div "License Settings" at bounding box center [54, 133] width 86 height 13
click at [70, 160] on div "Managed" at bounding box center [52, 162] width 45 height 13
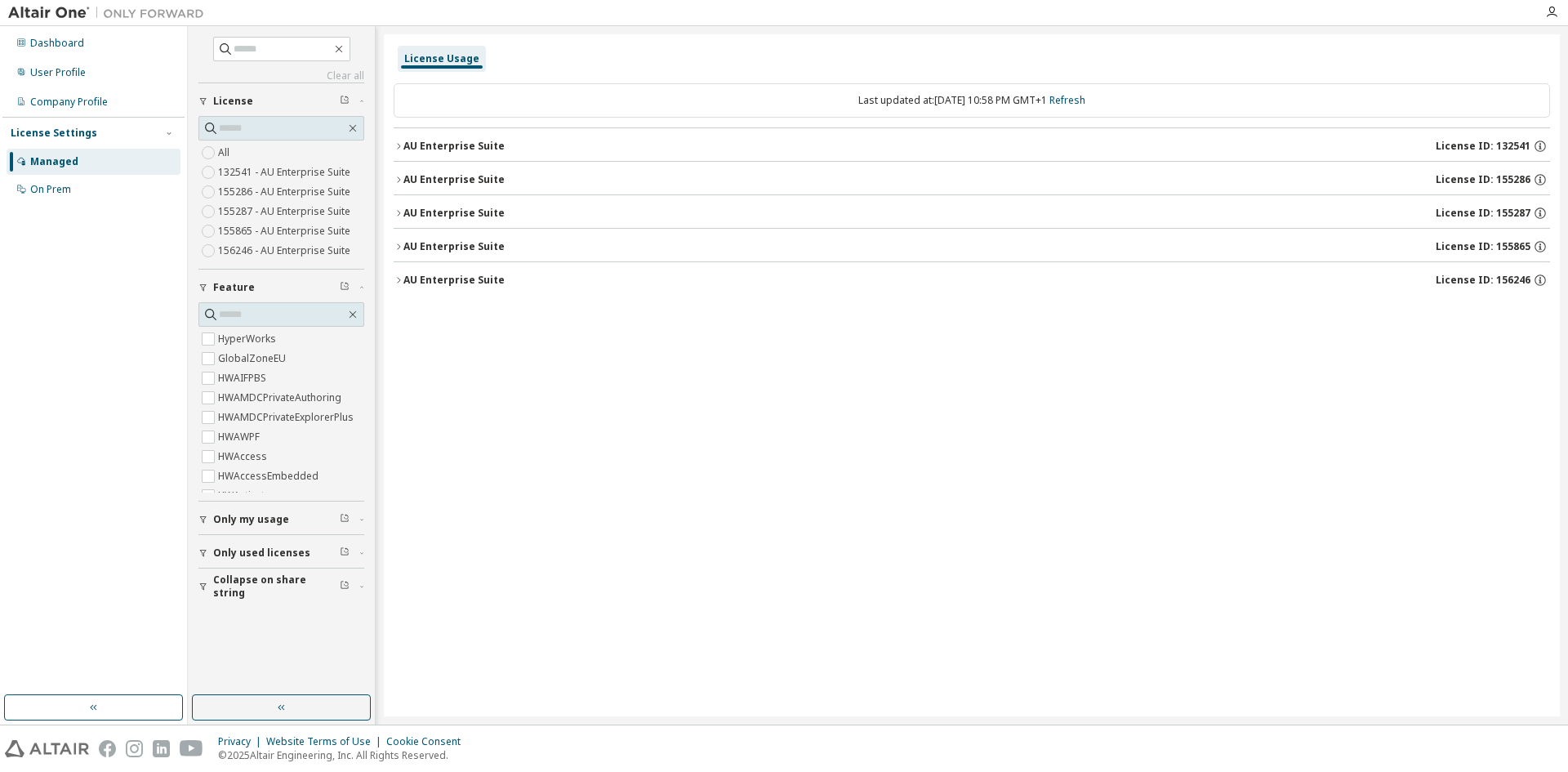
click at [265, 528] on button "Only my usage" at bounding box center [281, 519] width 166 height 36
click at [253, 592] on button "Only used licenses" at bounding box center [281, 600] width 166 height 36
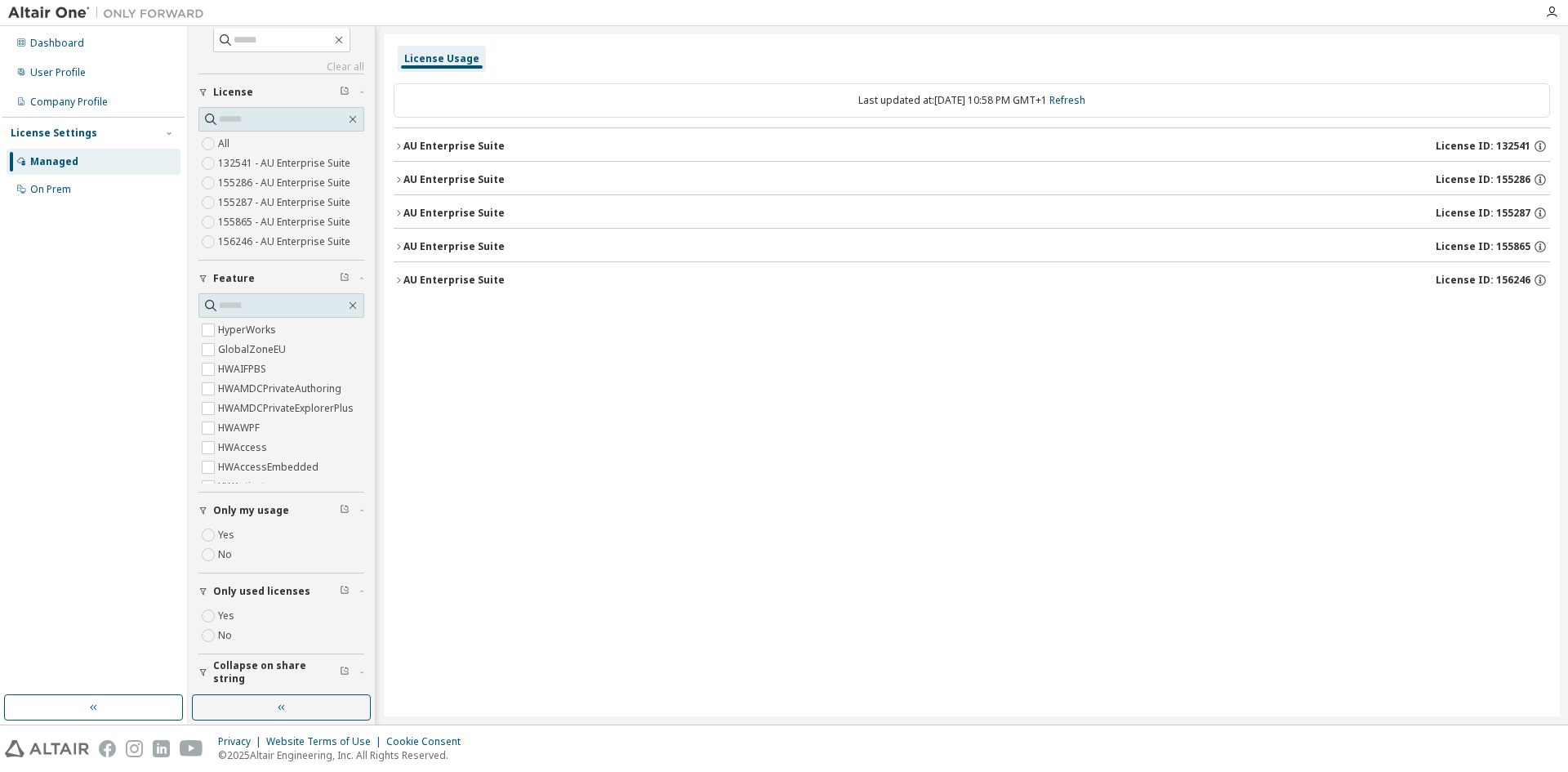
scroll to position [12, 0]
click at [96, 48] on div "Dashboard" at bounding box center [93, 42] width 174 height 26
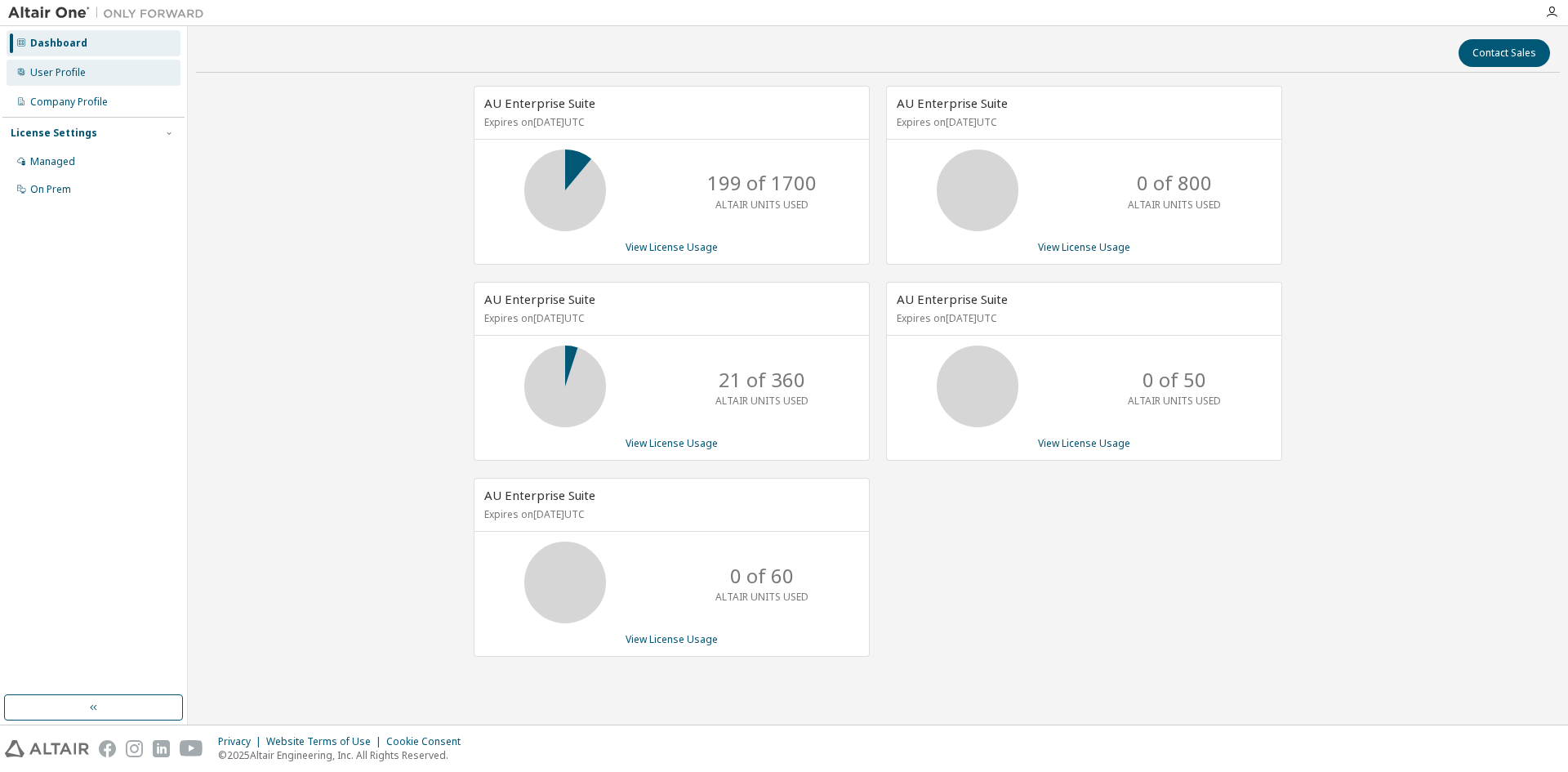
click at [68, 63] on div "User Profile" at bounding box center [93, 72] width 174 height 26
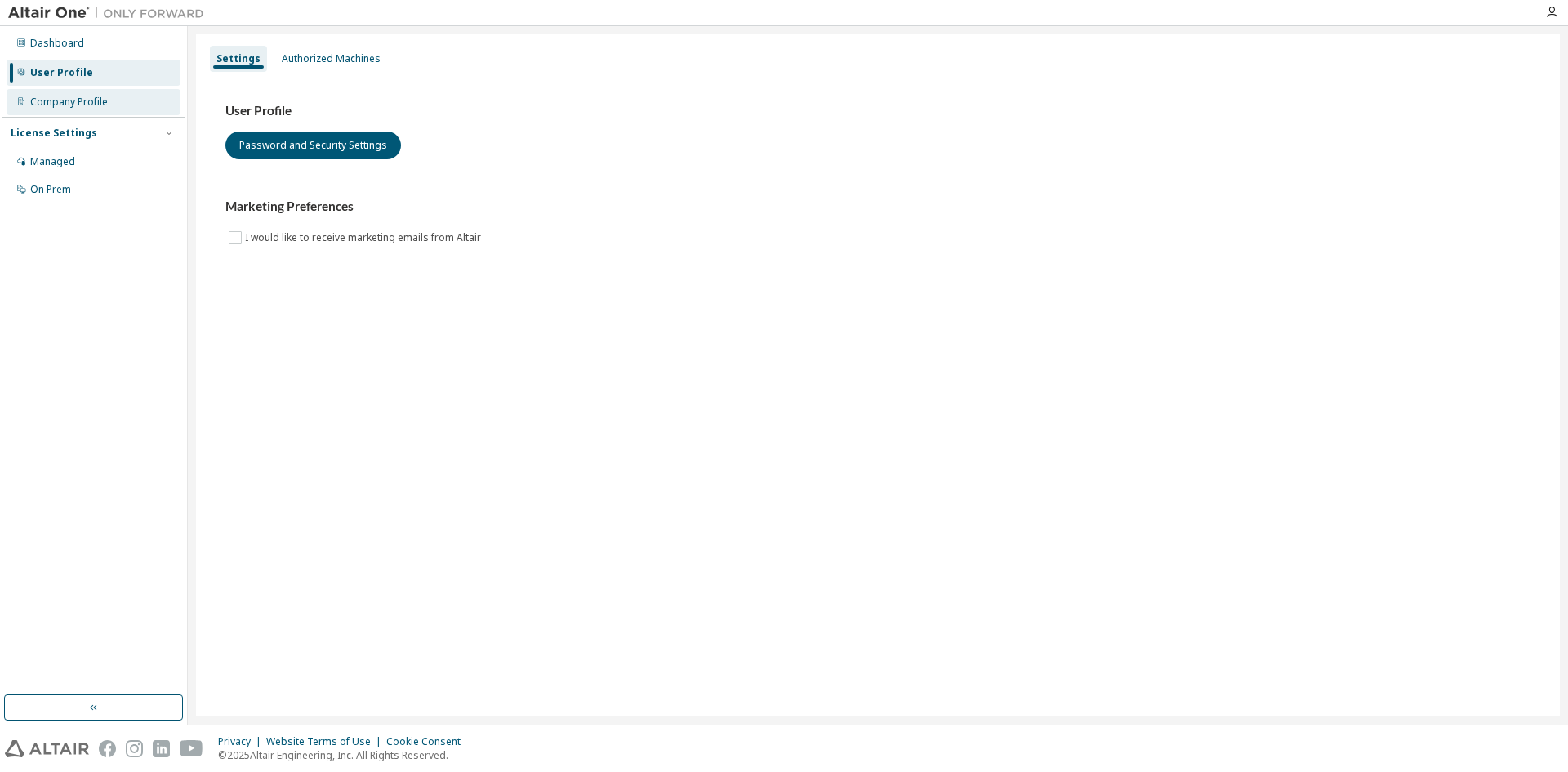
click at [71, 96] on div "Company Profile" at bounding box center [68, 103] width 78 height 13
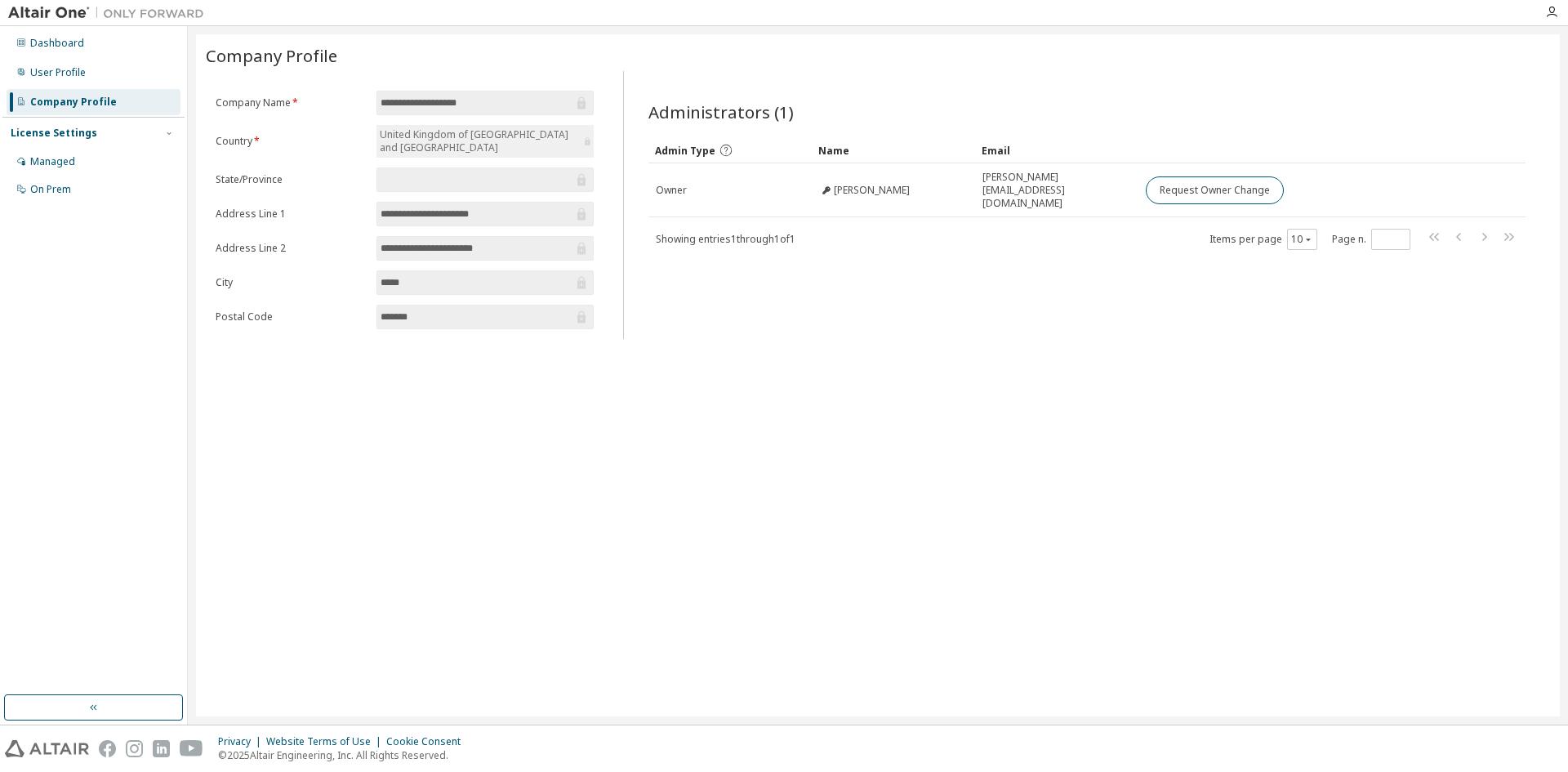
click at [68, 136] on div "License Settings" at bounding box center [54, 133] width 86 height 13
click at [79, 131] on div "License Settings" at bounding box center [54, 133] width 86 height 13
click at [70, 190] on div "On Prem" at bounding box center [50, 190] width 41 height 13
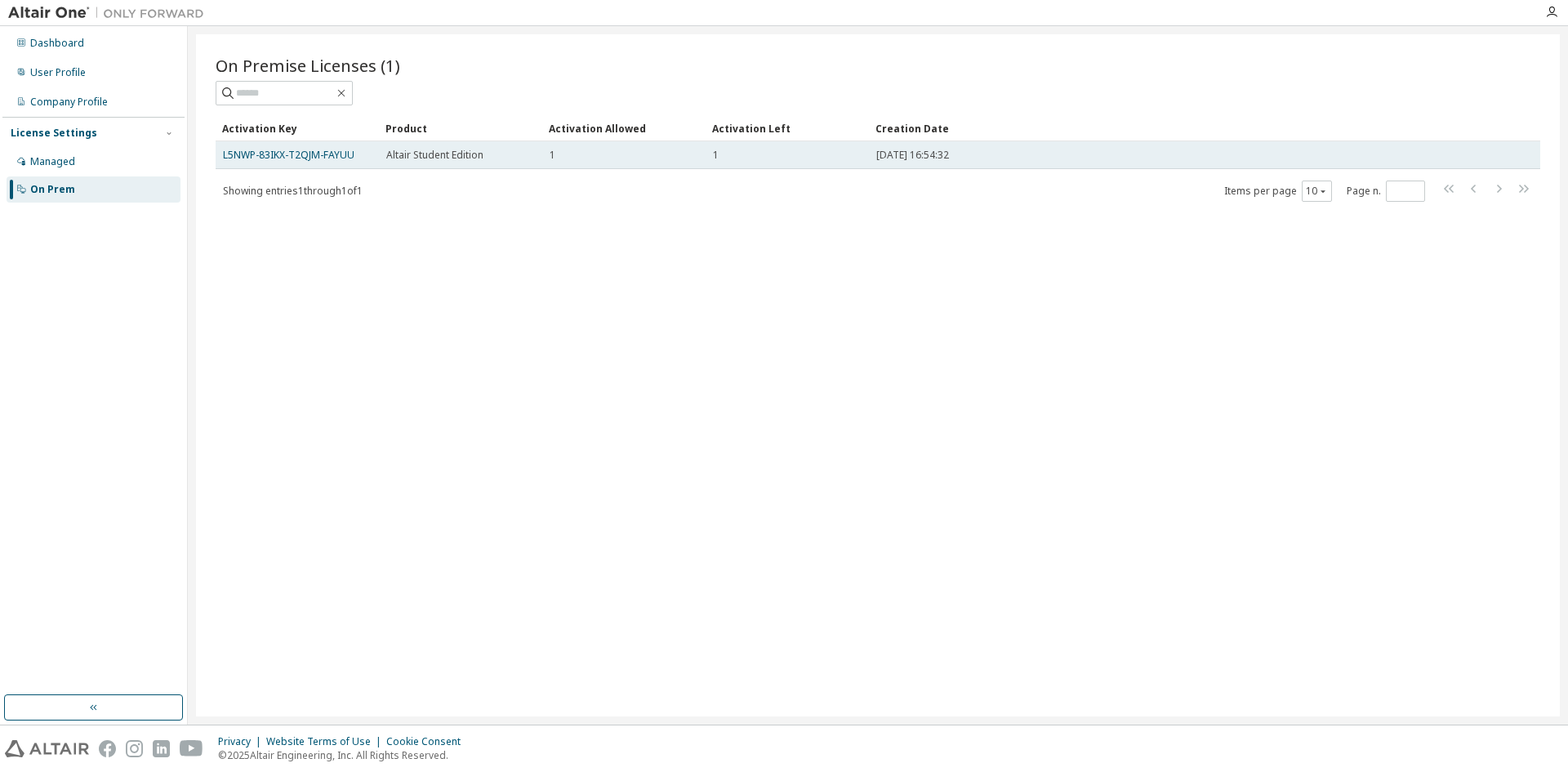
click at [431, 160] on span "Altair Student Edition" at bounding box center [435, 156] width 97 height 13
click at [334, 156] on link "L5NWP-83IKX-T2QJM-FAYUU" at bounding box center [288, 155] width 131 height 13
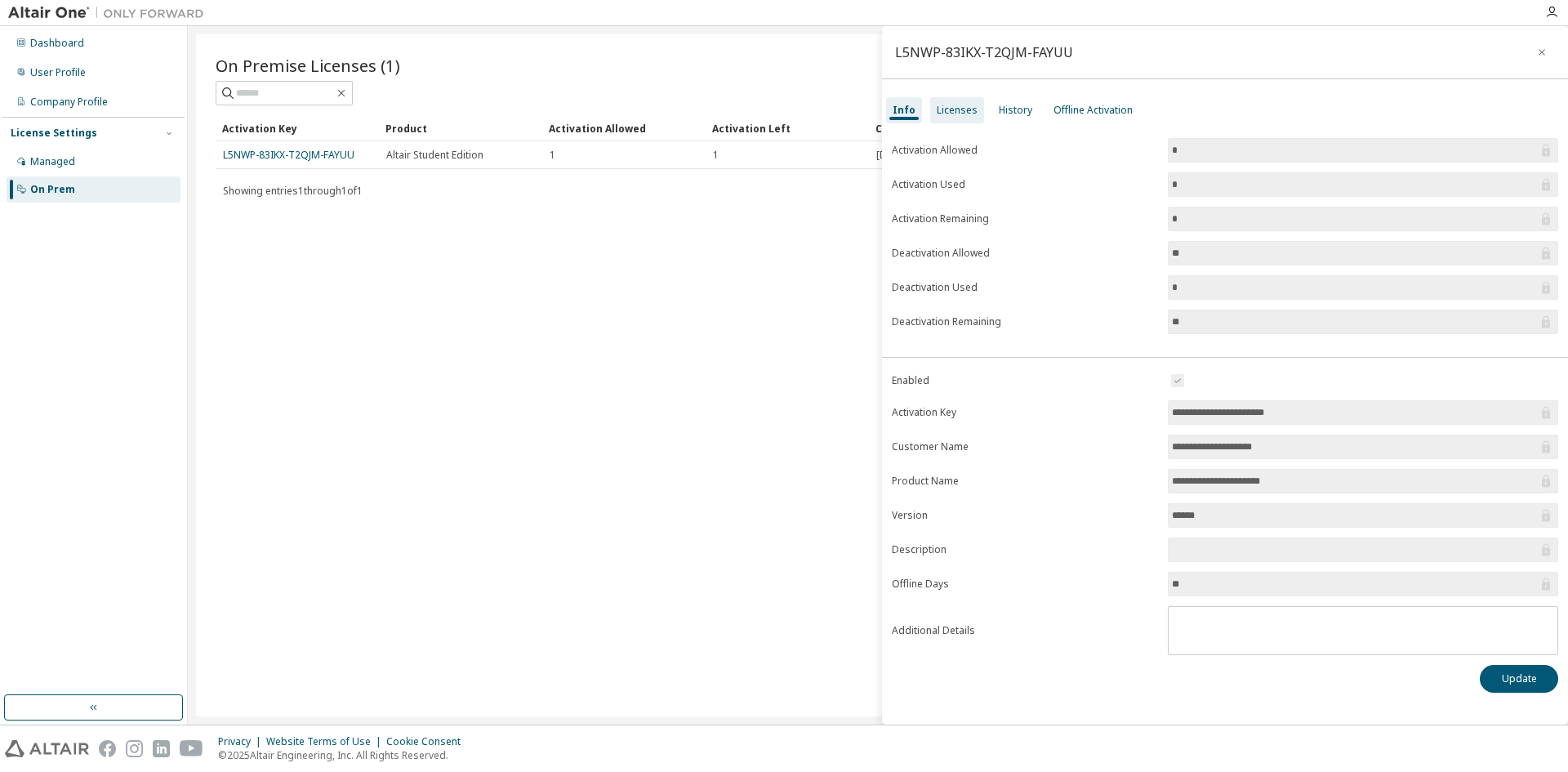
click at [939, 109] on div "Licenses" at bounding box center [957, 110] width 41 height 13
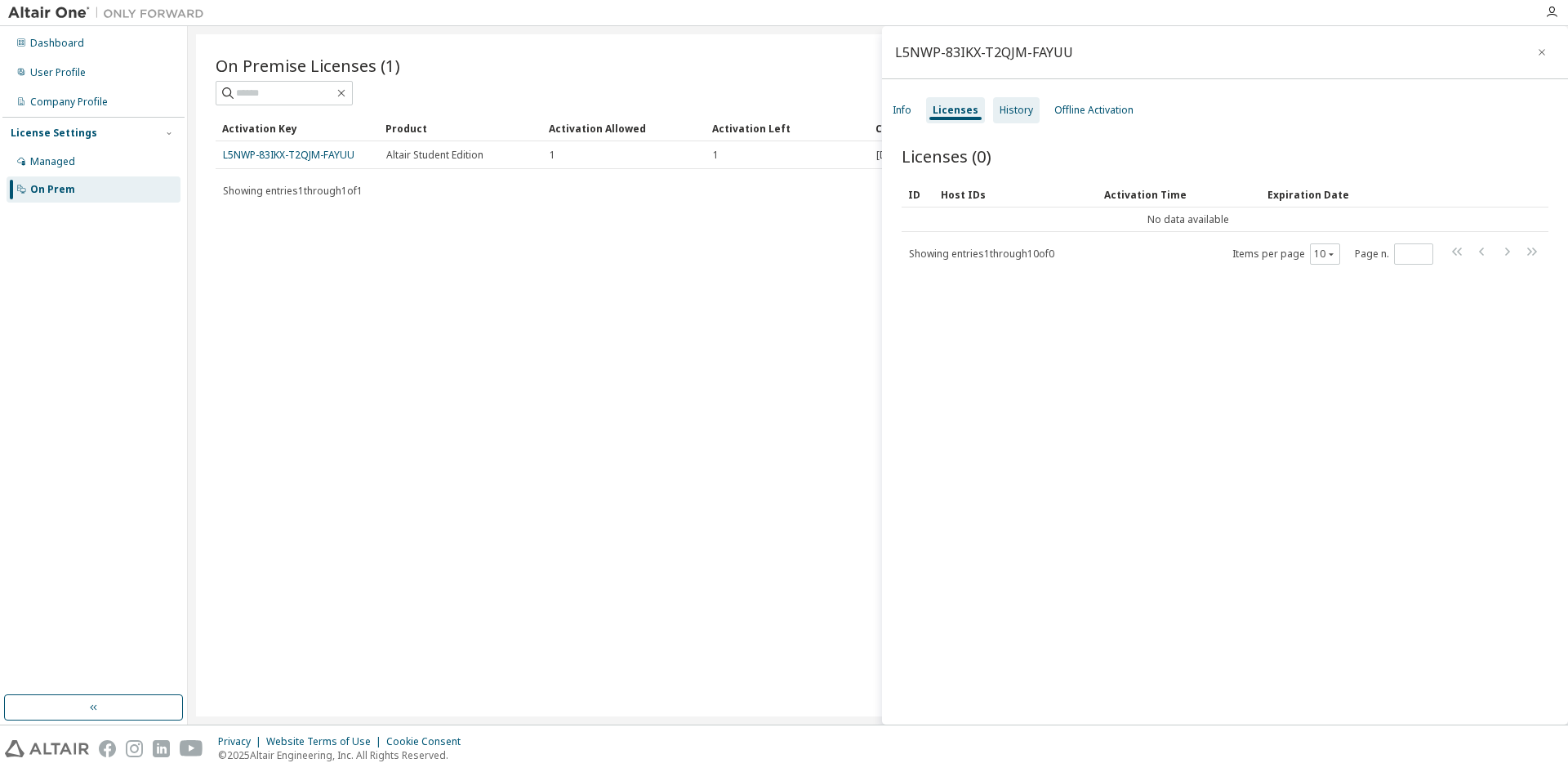
click at [1002, 104] on div "History" at bounding box center [1016, 110] width 34 height 13
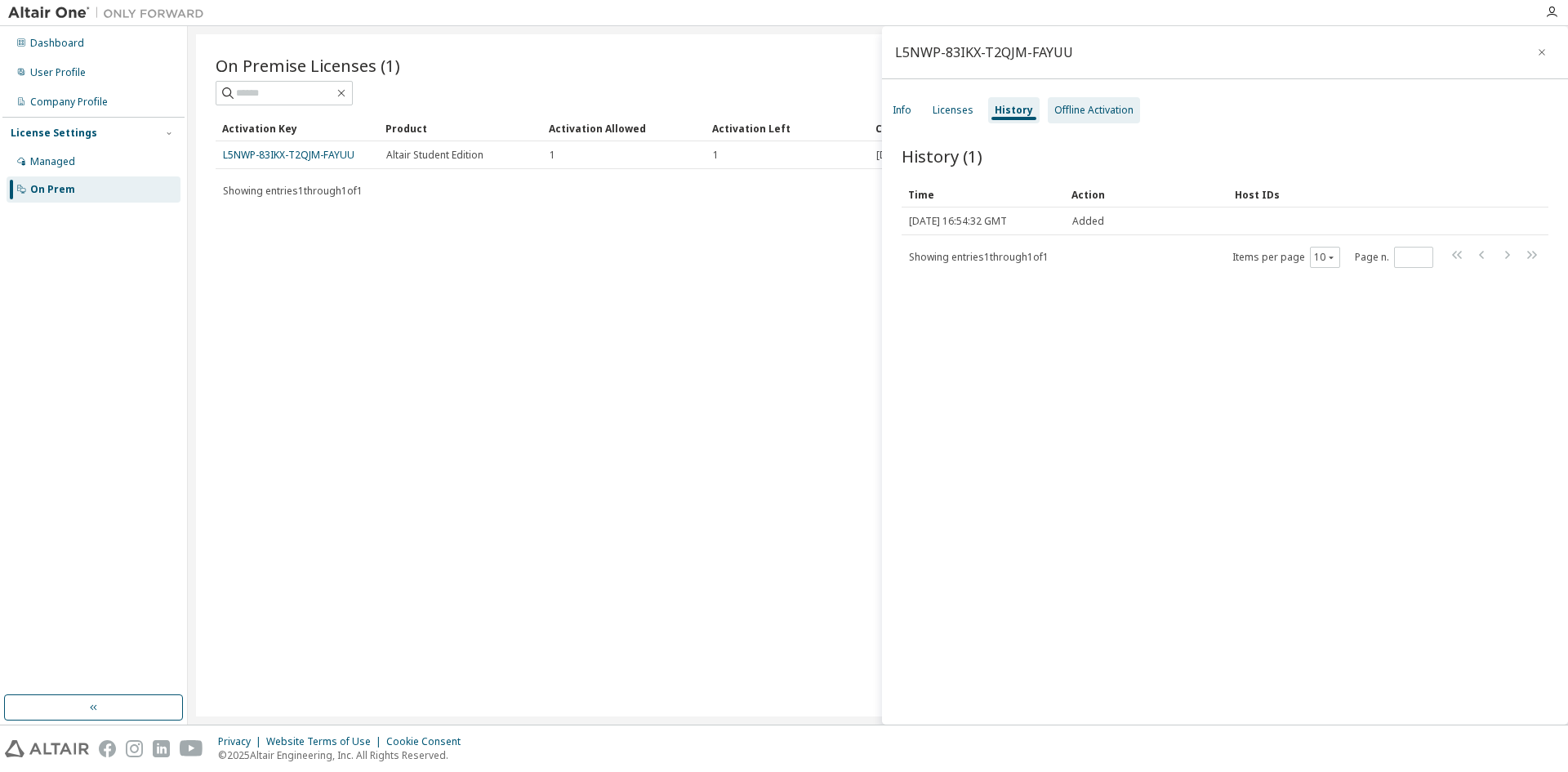
click at [1077, 111] on div "Offline Activation" at bounding box center [1094, 110] width 80 height 13
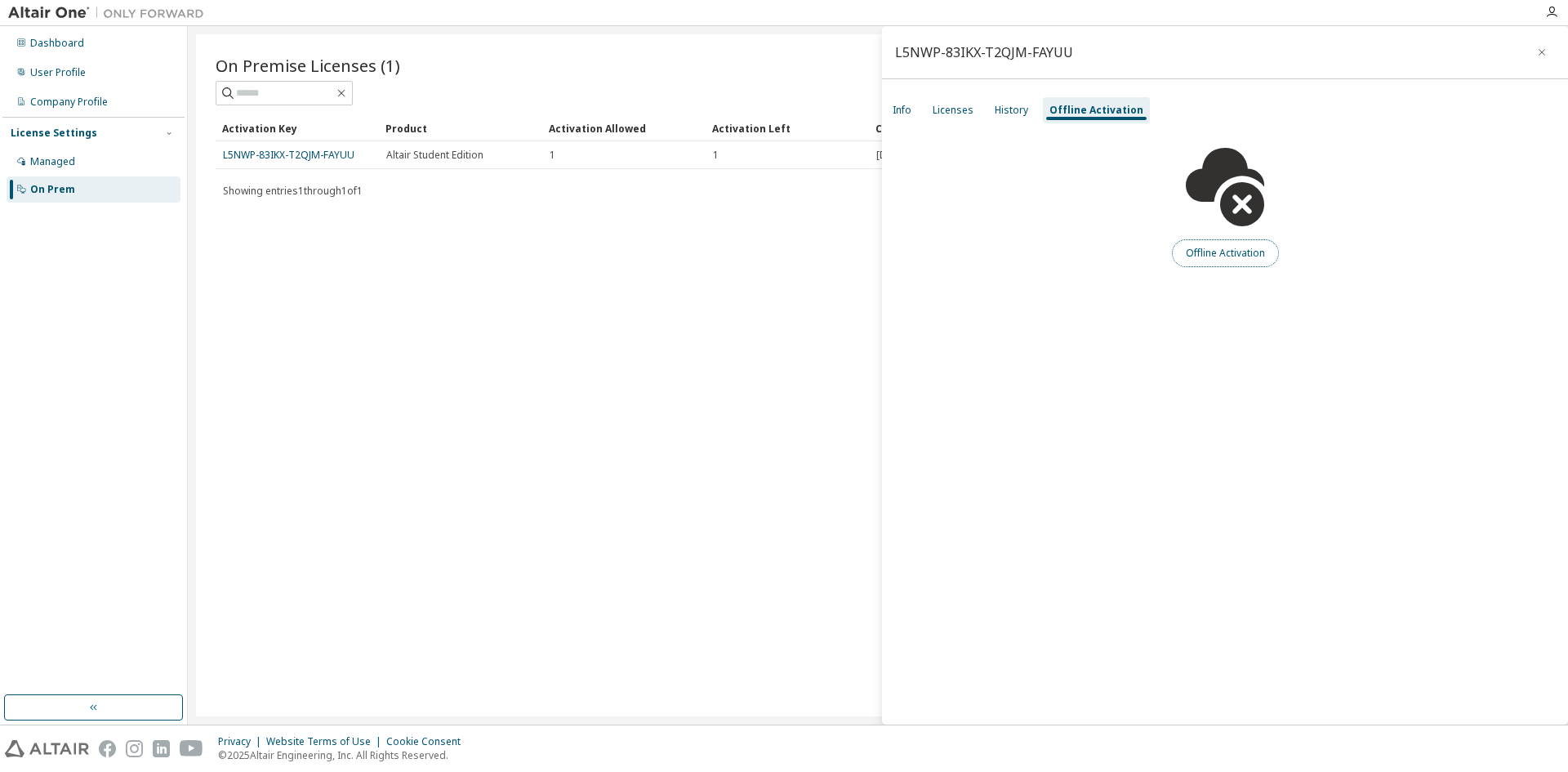
click at [1205, 245] on button "Offline Activation" at bounding box center [1226, 253] width 107 height 28
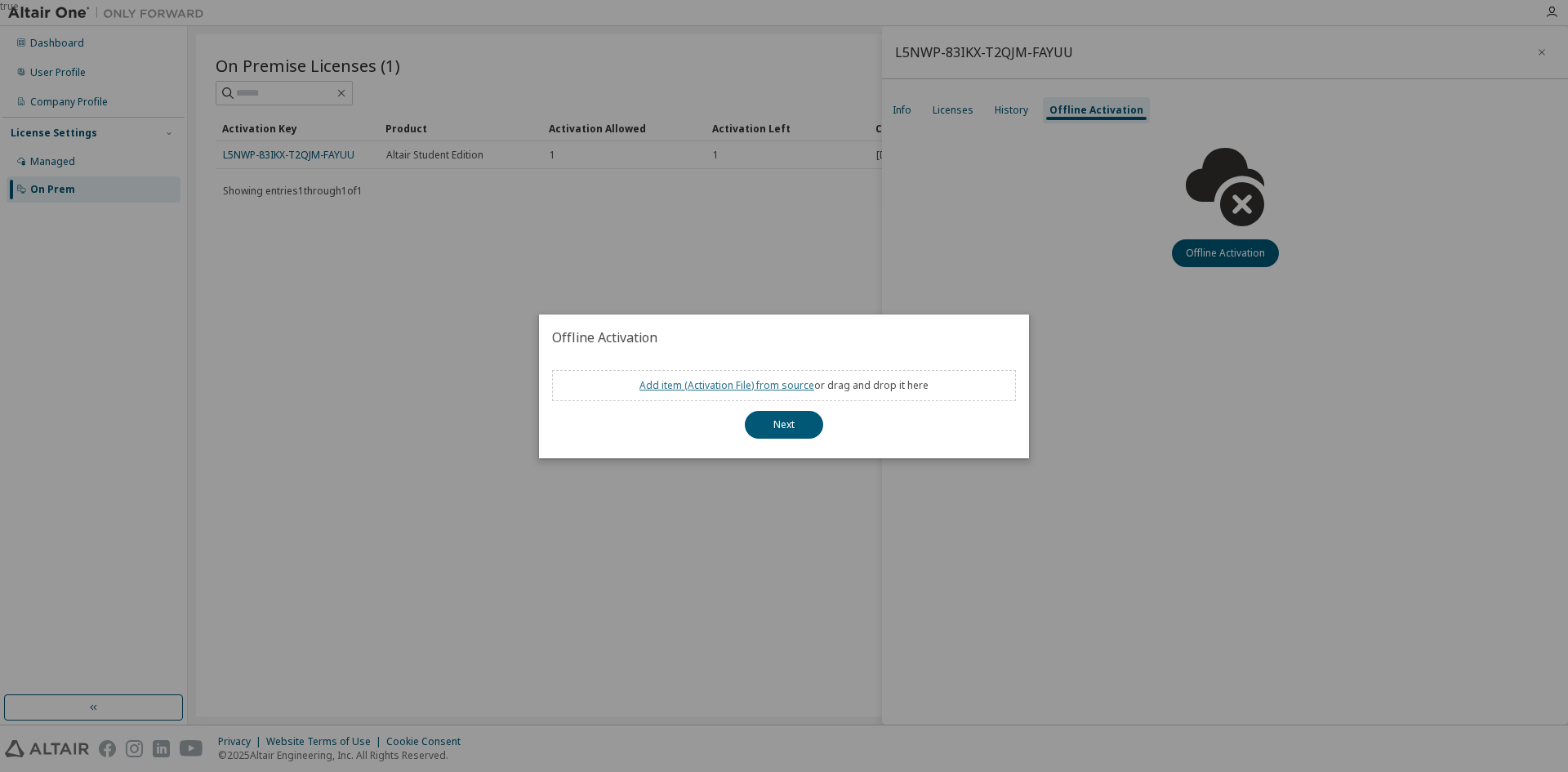
click at [685, 382] on link "Add item ( Activation File ) from source" at bounding box center [727, 385] width 175 height 13
click at [614, 375] on div "Add item ( Activation File ) from source or drag and drop it here" at bounding box center [784, 386] width 464 height 31
click at [631, 384] on div "Add item ( Activation File ) from source or drag and drop it here" at bounding box center [784, 386] width 464 height 31
click at [776, 384] on link "Add item ( Activation File ) from source" at bounding box center [727, 385] width 175 height 13
click at [794, 426] on button "Next" at bounding box center [784, 424] width 79 height 28
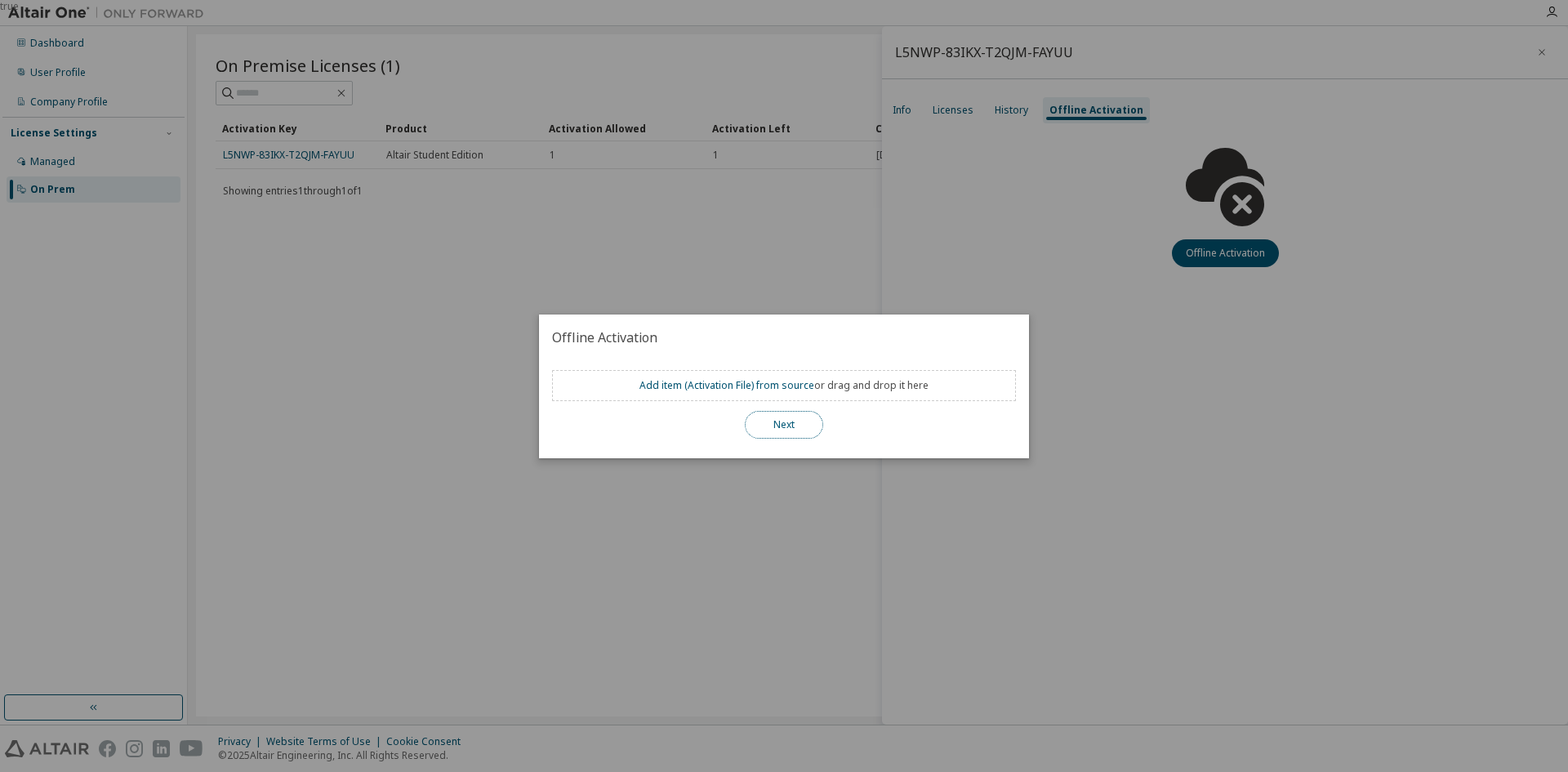
click at [811, 431] on button "Next" at bounding box center [784, 424] width 79 height 28
click at [1077, 436] on div "true" at bounding box center [784, 386] width 1568 height 772
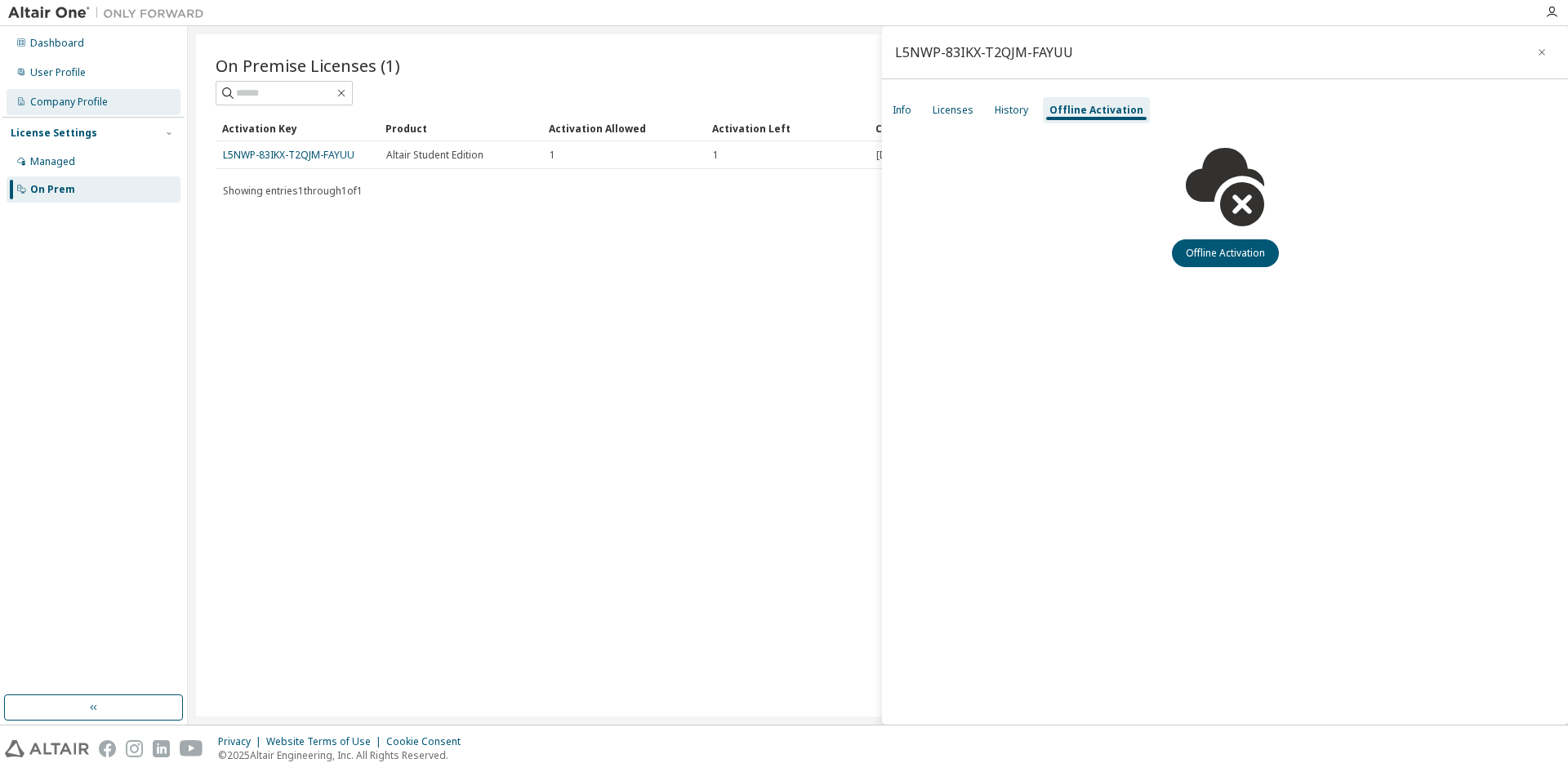
click at [86, 96] on div "Company Profile" at bounding box center [68, 103] width 78 height 13
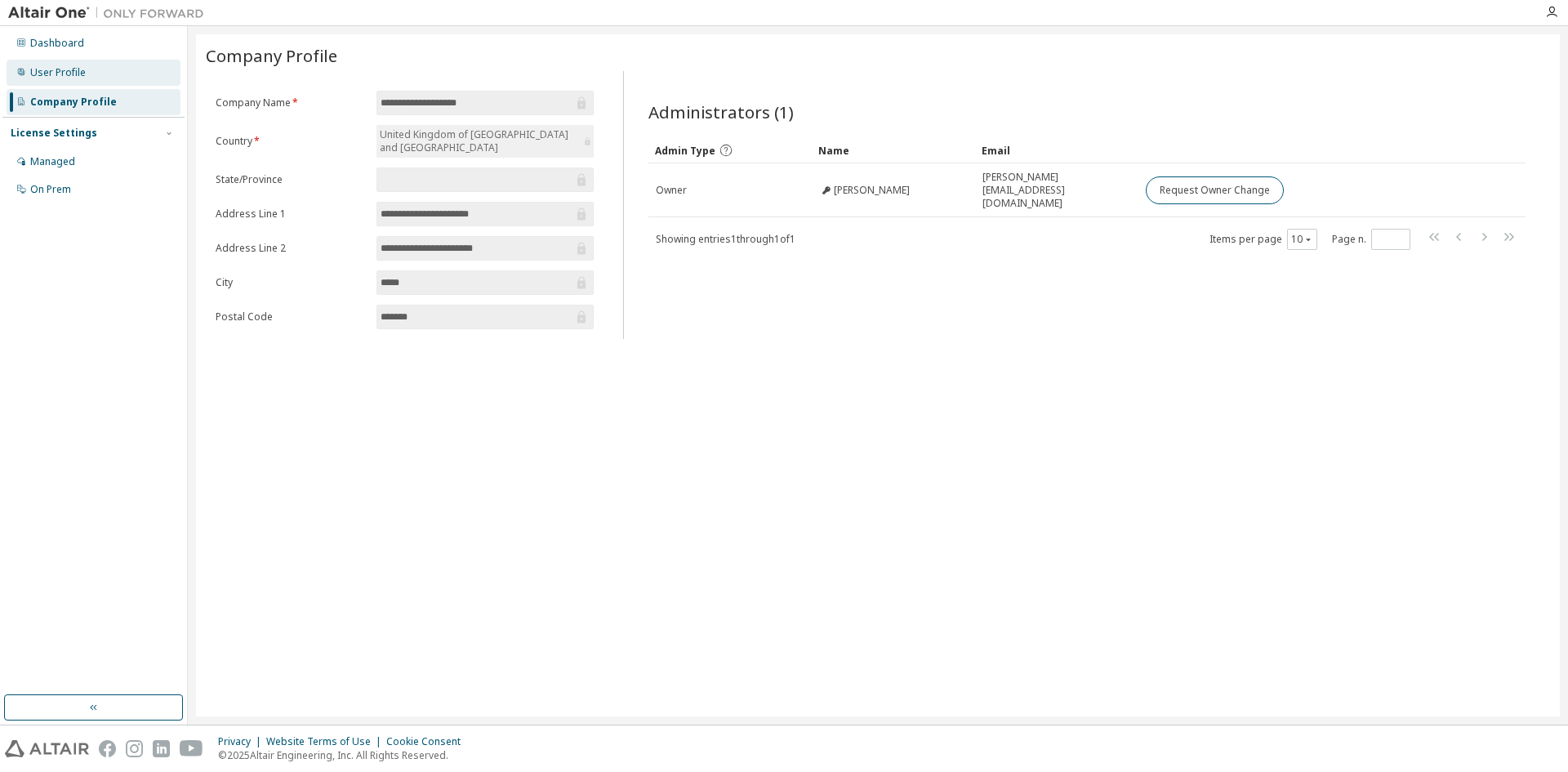
click at [61, 68] on div "User Profile" at bounding box center [58, 73] width 56 height 13
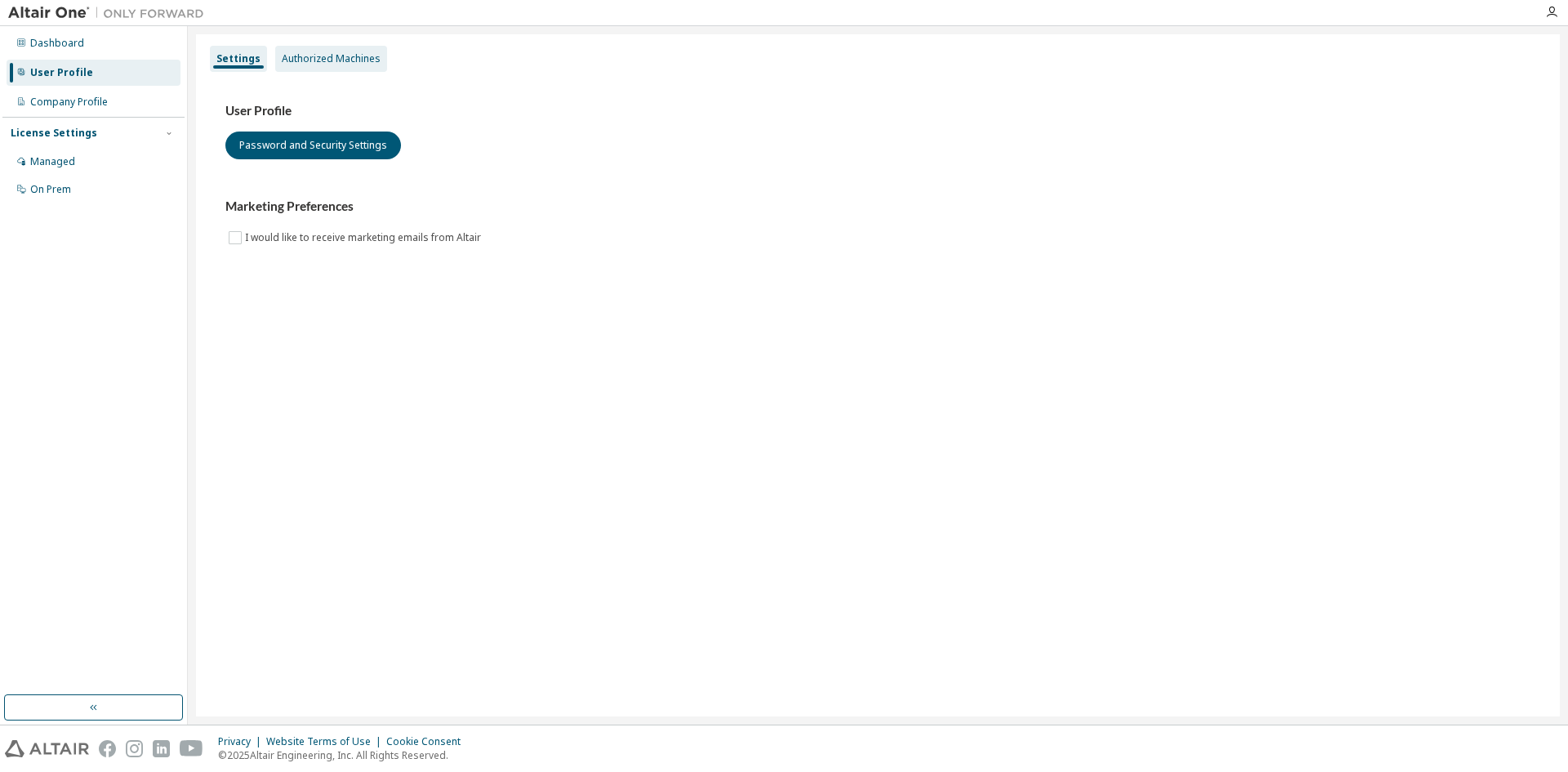
click at [320, 57] on div "Authorized Machines" at bounding box center [331, 59] width 99 height 13
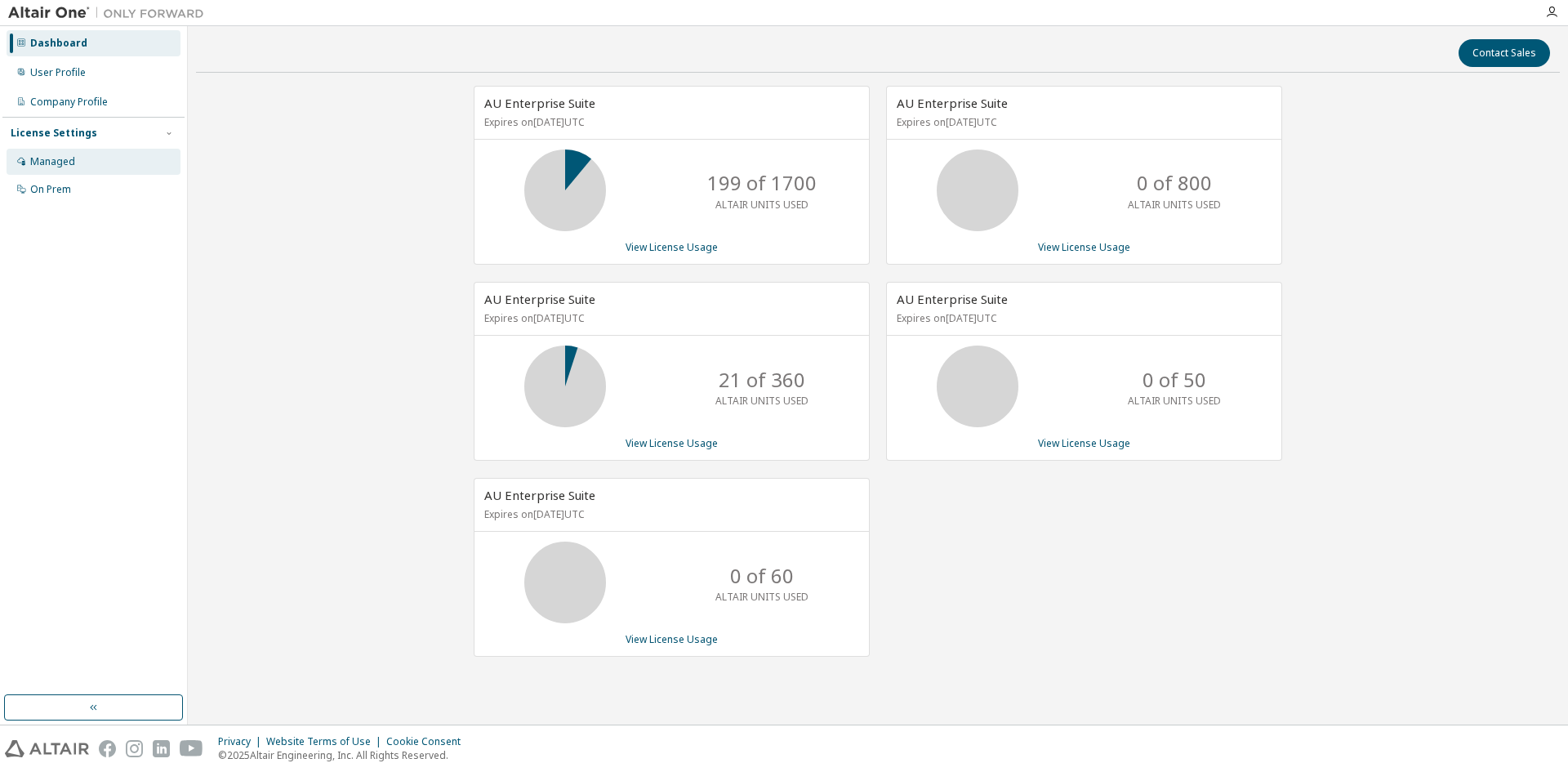
click at [56, 158] on div "Managed" at bounding box center [52, 162] width 45 height 13
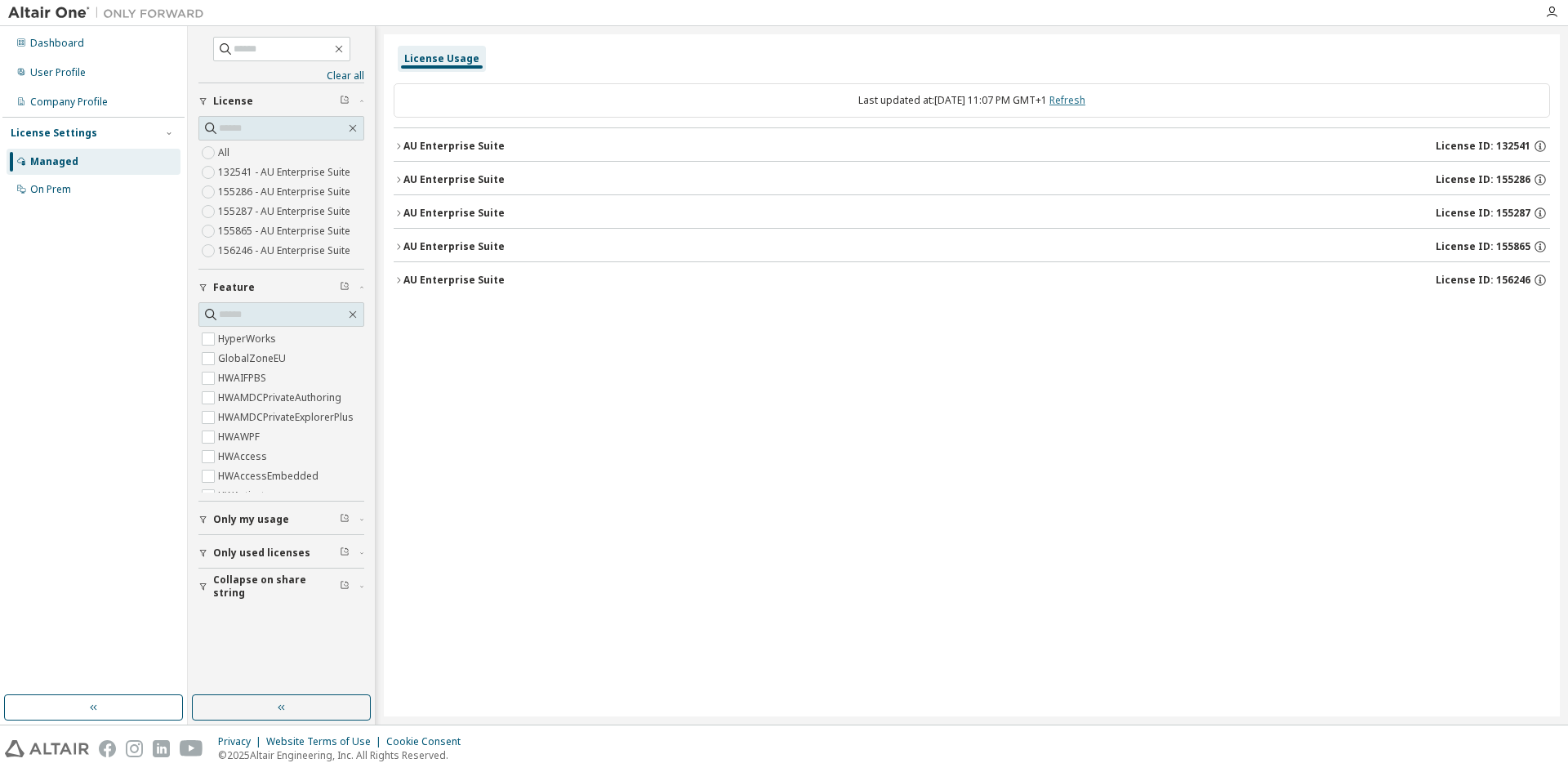
click at [1079, 99] on link "Refresh" at bounding box center [1067, 100] width 36 height 13
